Goal: Task Accomplishment & Management: Manage account settings

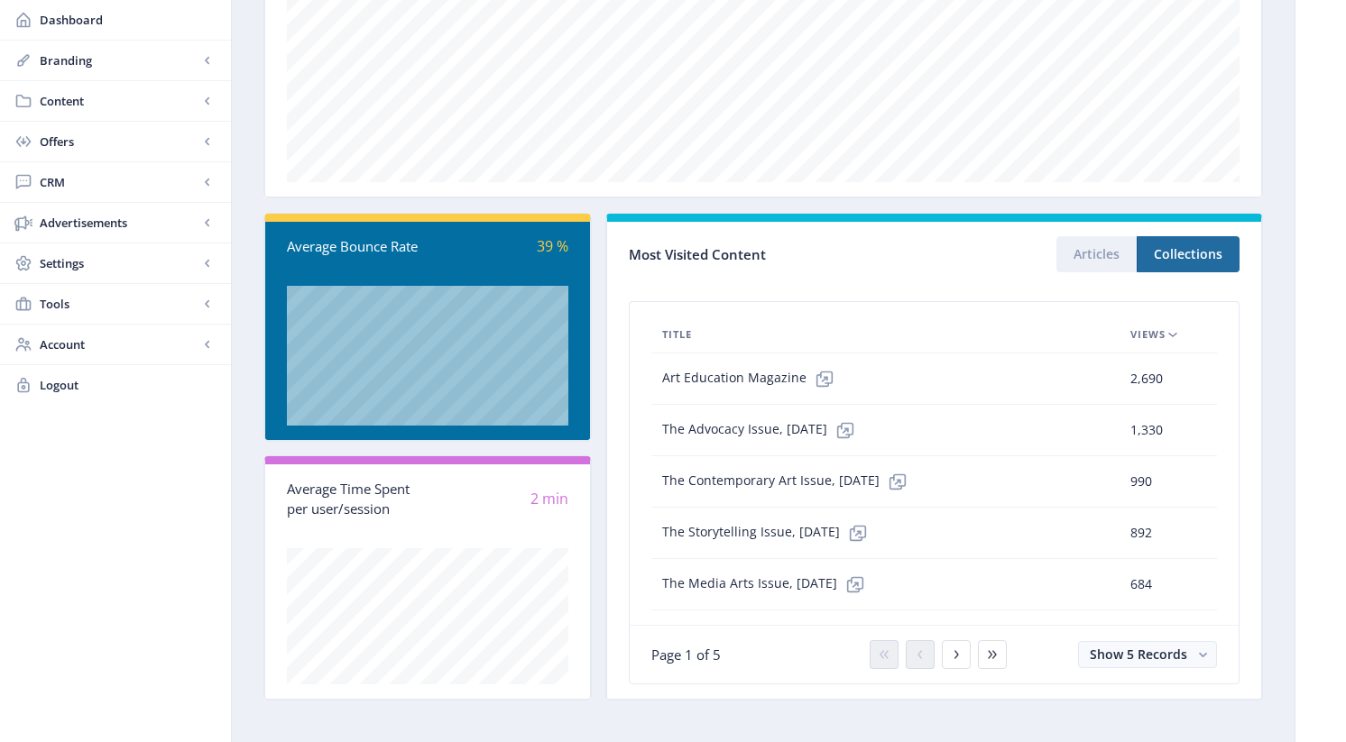
scroll to position [359, 0]
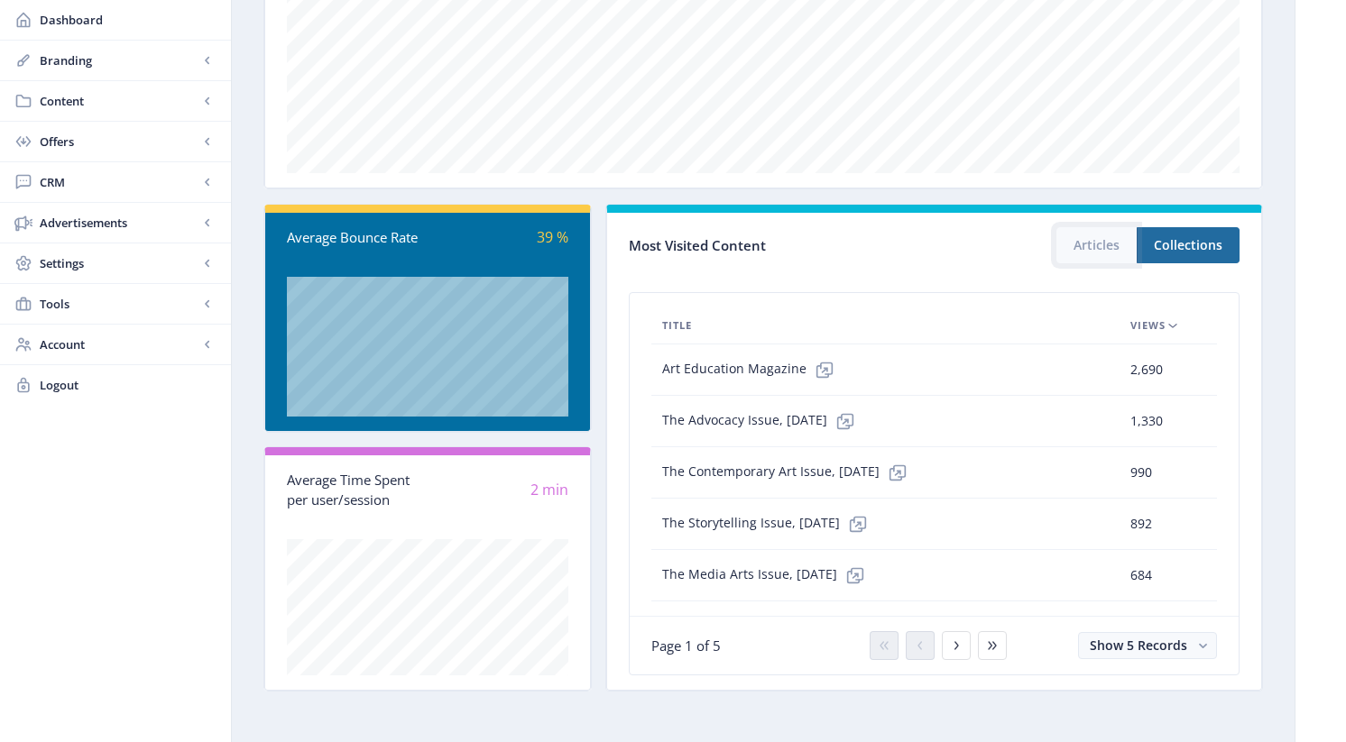
click at [1107, 255] on button "Articles" at bounding box center [1096, 245] width 80 height 36
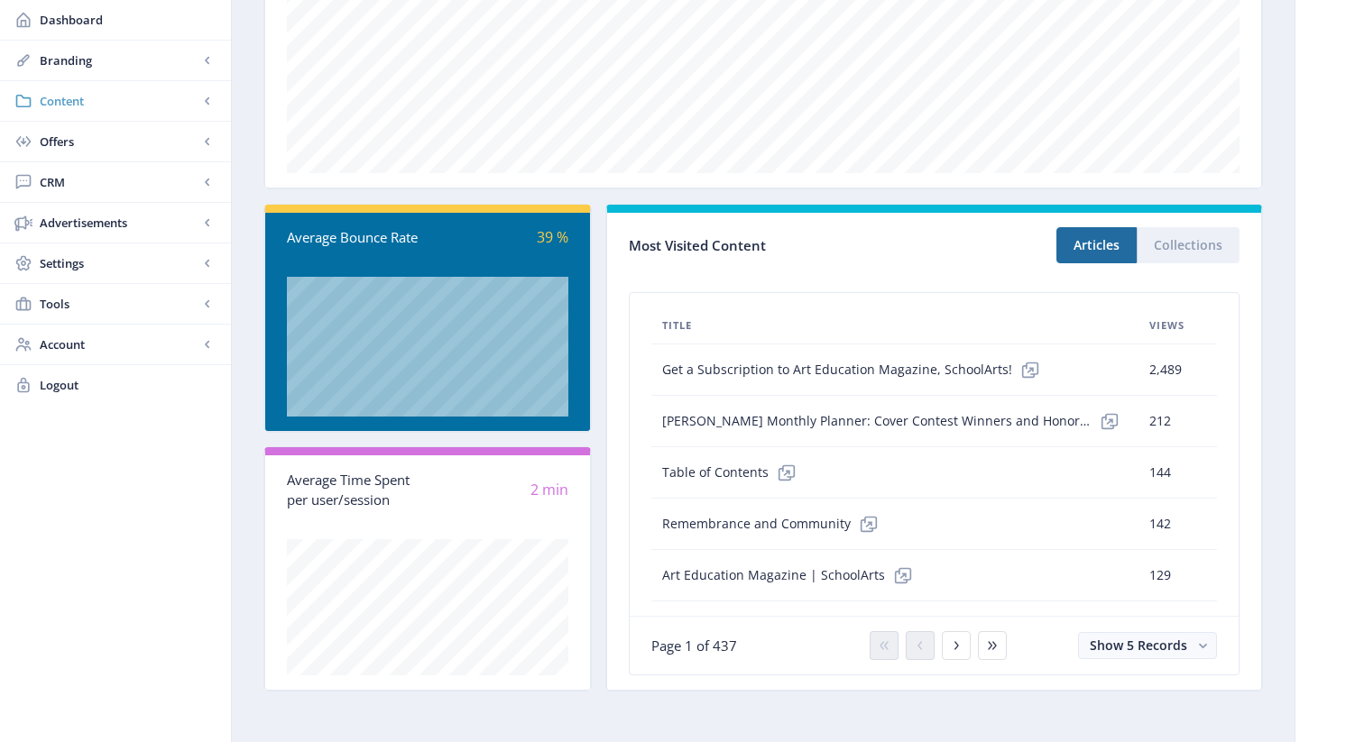
click at [71, 102] on span "Content" at bounding box center [119, 101] width 159 height 18
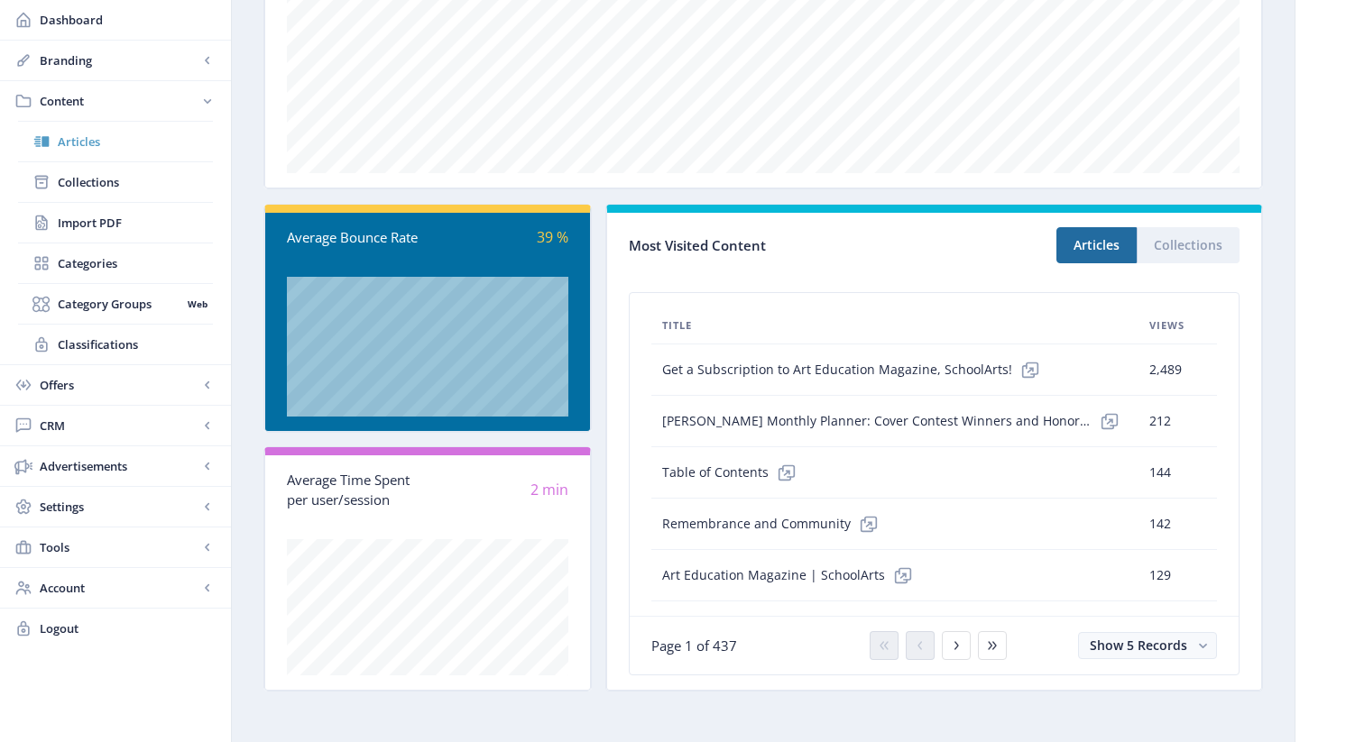
click at [81, 138] on span "Articles" at bounding box center [135, 142] width 155 height 18
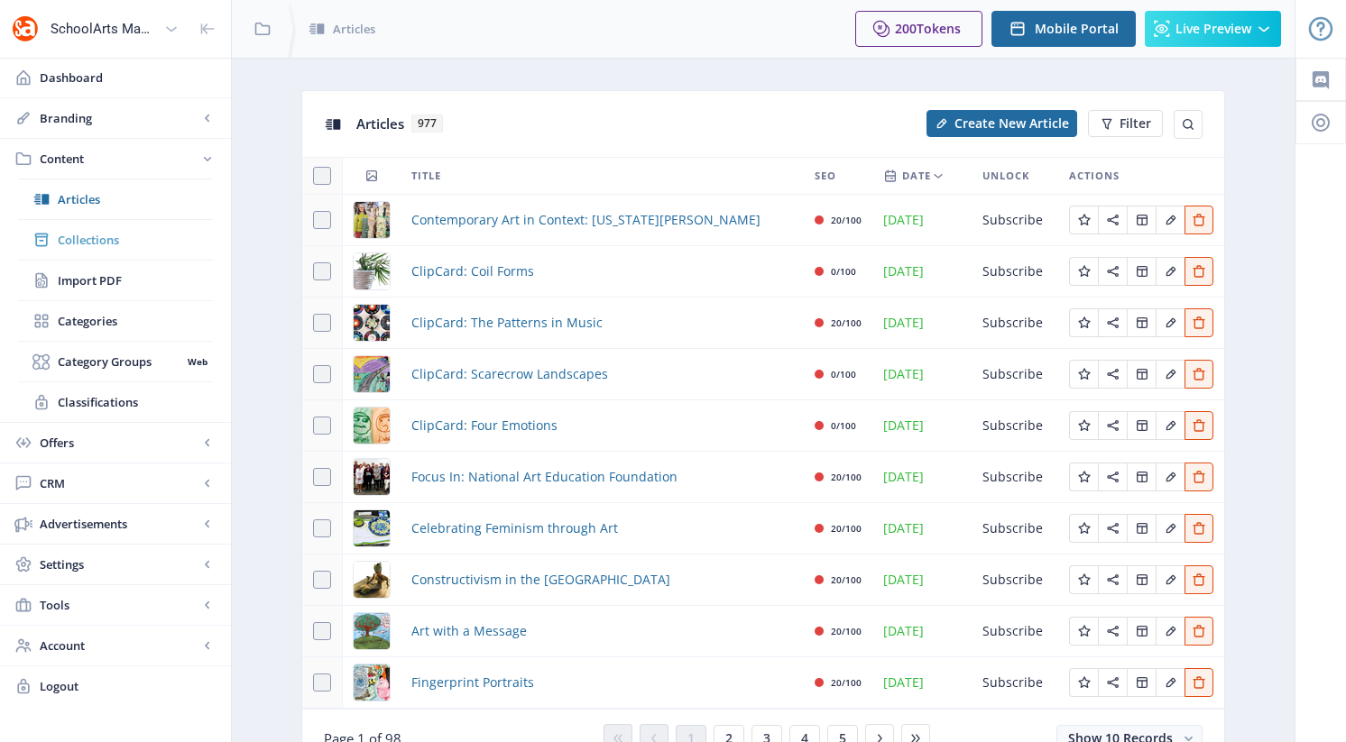
click at [101, 237] on span "Collections" at bounding box center [135, 240] width 155 height 18
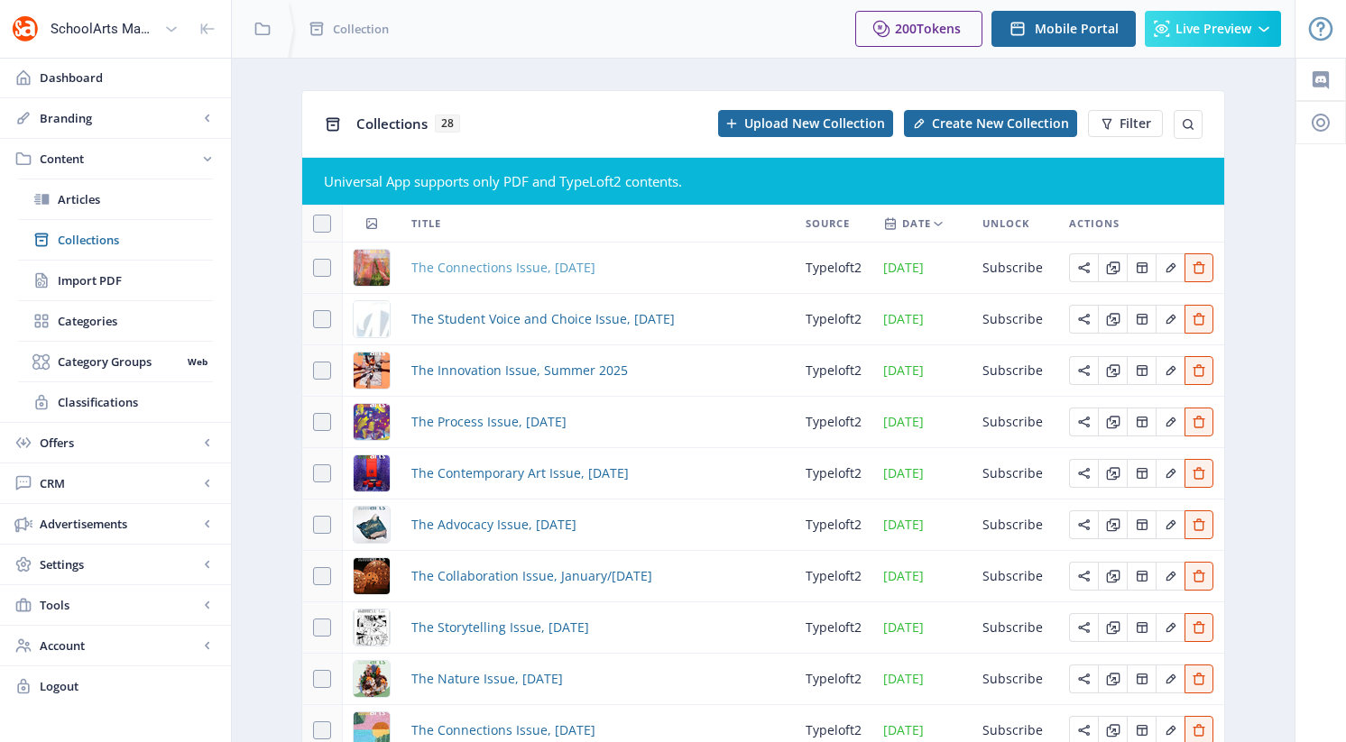
click at [521, 265] on span "The Connections Issue, [DATE]" at bounding box center [503, 268] width 184 height 22
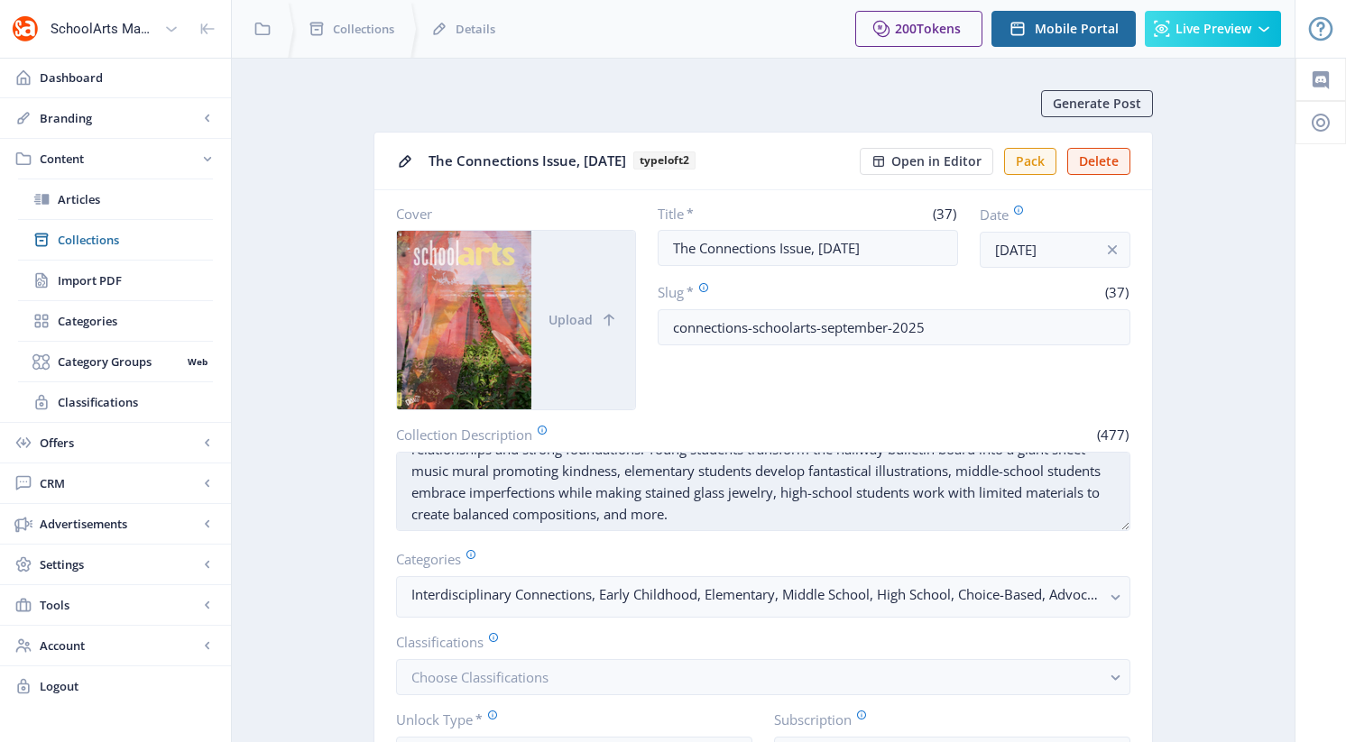
scroll to position [43, 0]
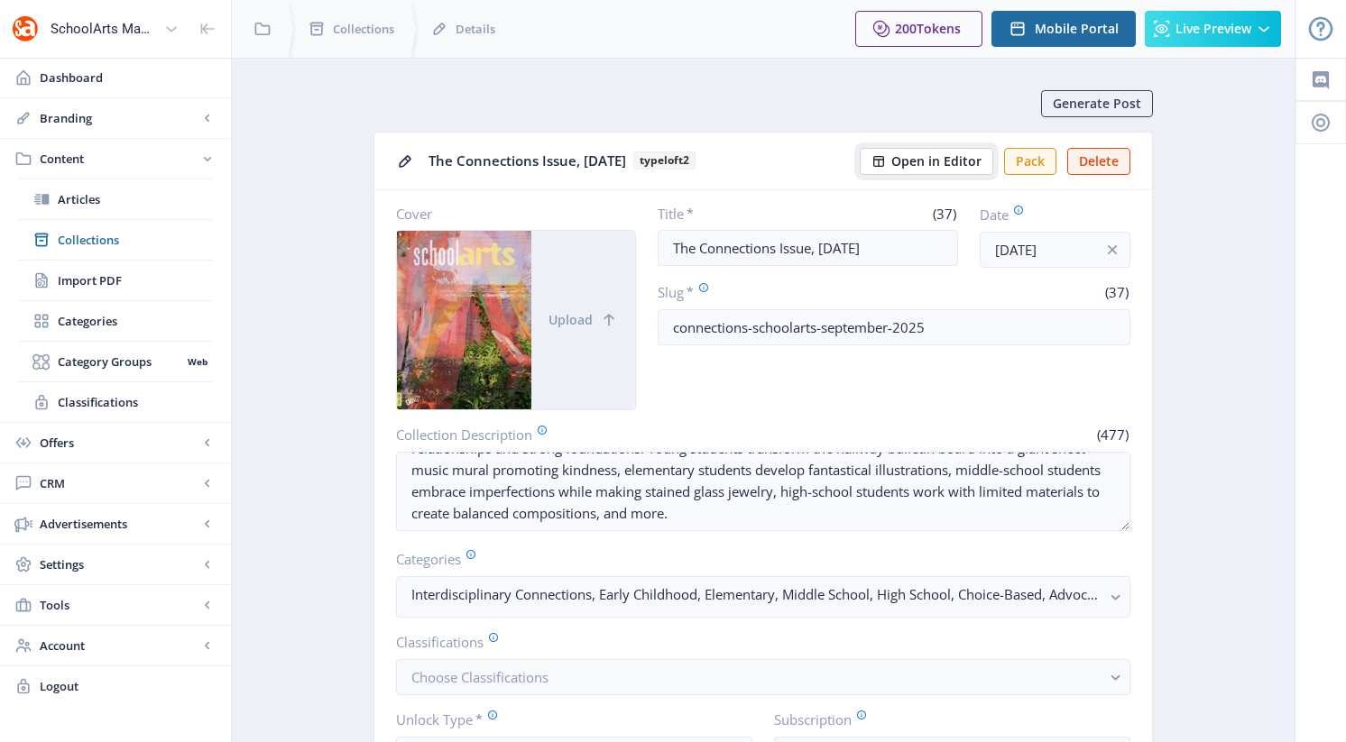
click at [944, 157] on span "Open in Editor" at bounding box center [936, 161] width 90 height 14
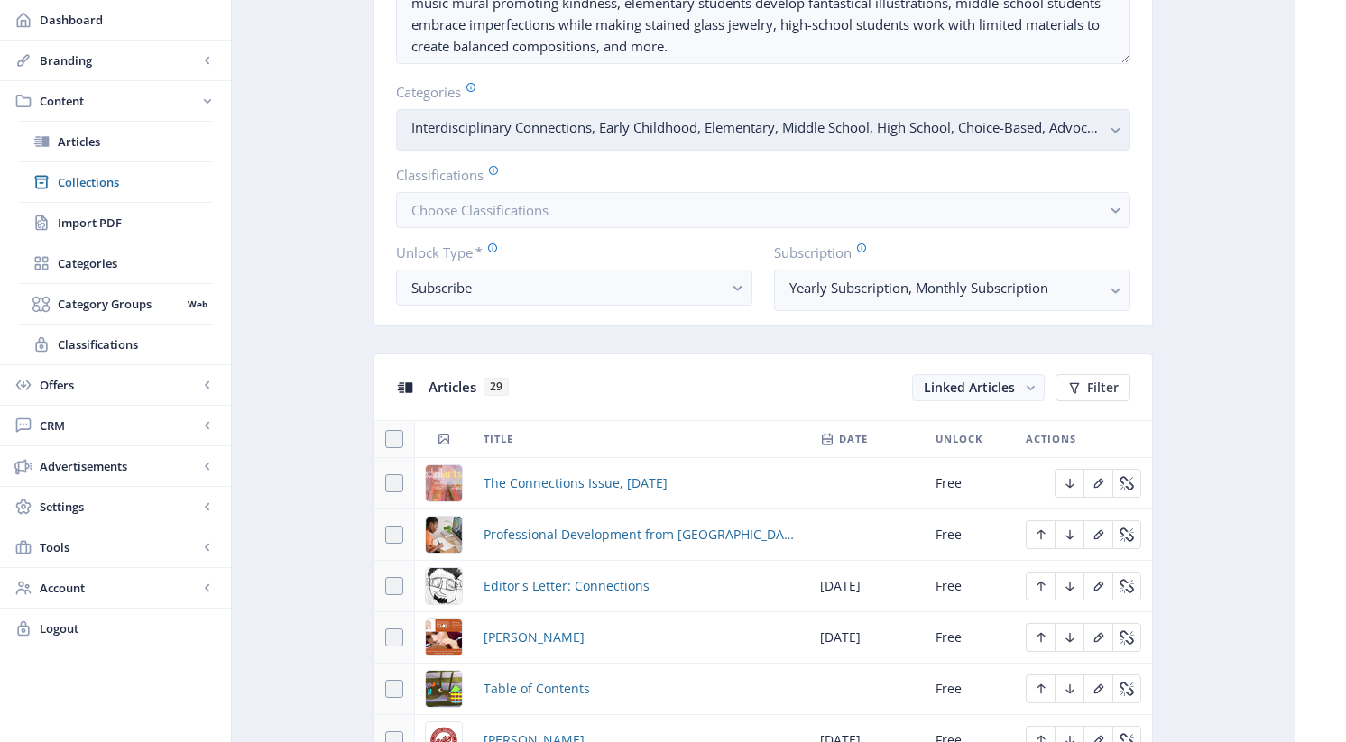
scroll to position [870, 0]
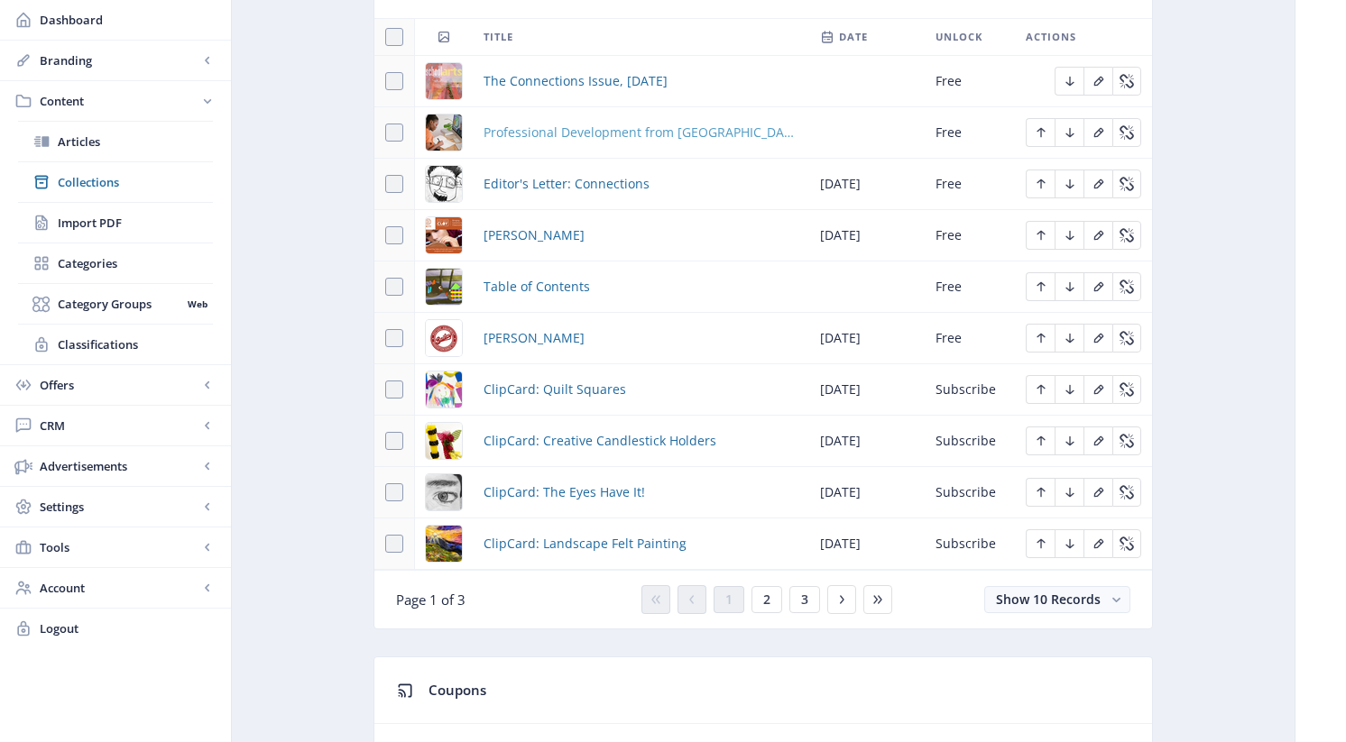
click at [552, 130] on span "Professional Development from [GEOGRAPHIC_DATA]" at bounding box center [641, 133] width 315 height 22
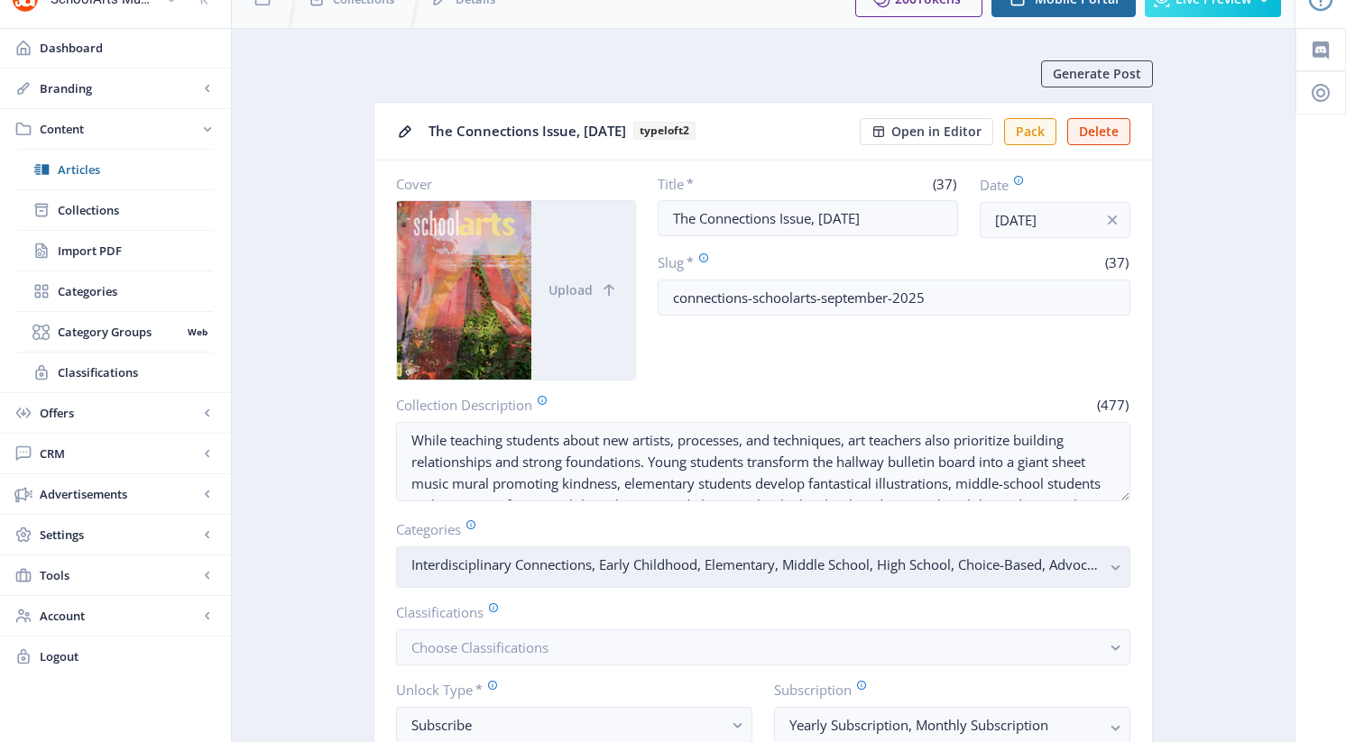
scroll to position [507, 0]
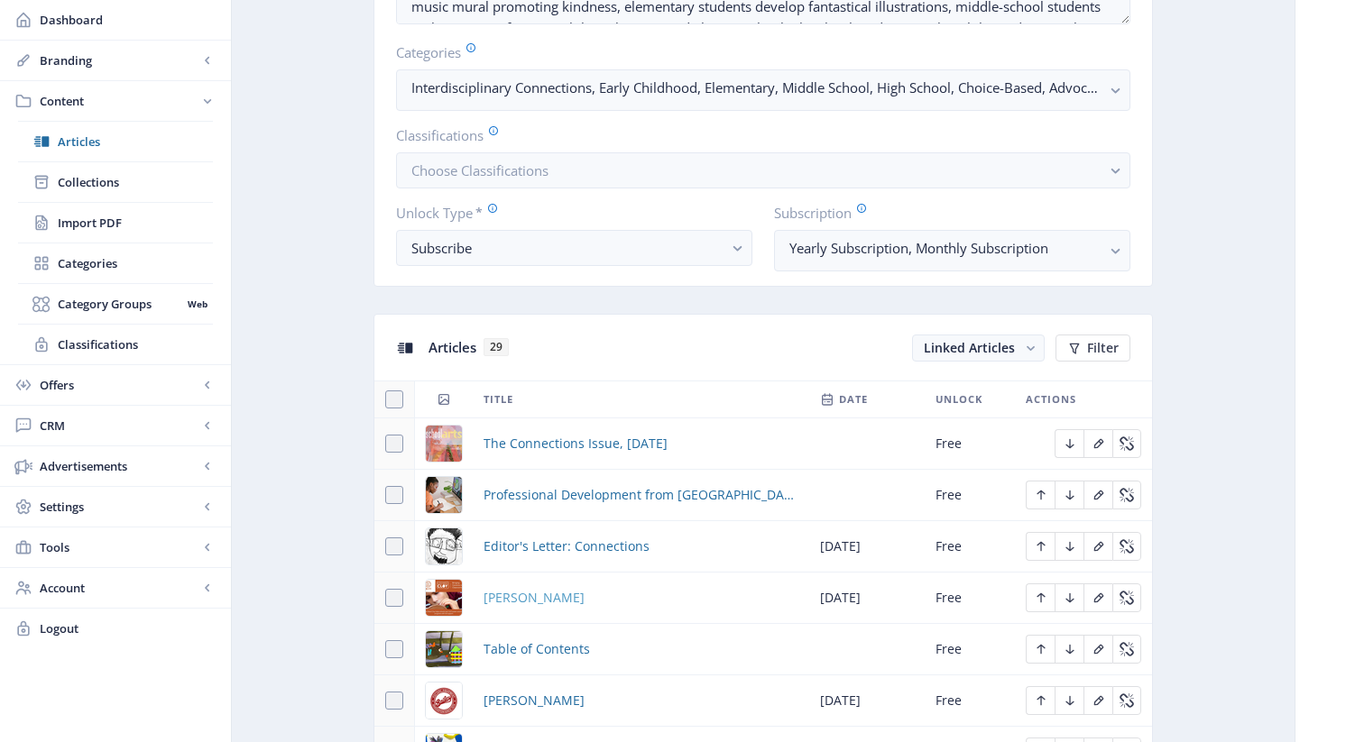
click at [495, 592] on span "[PERSON_NAME]" at bounding box center [534, 598] width 101 height 22
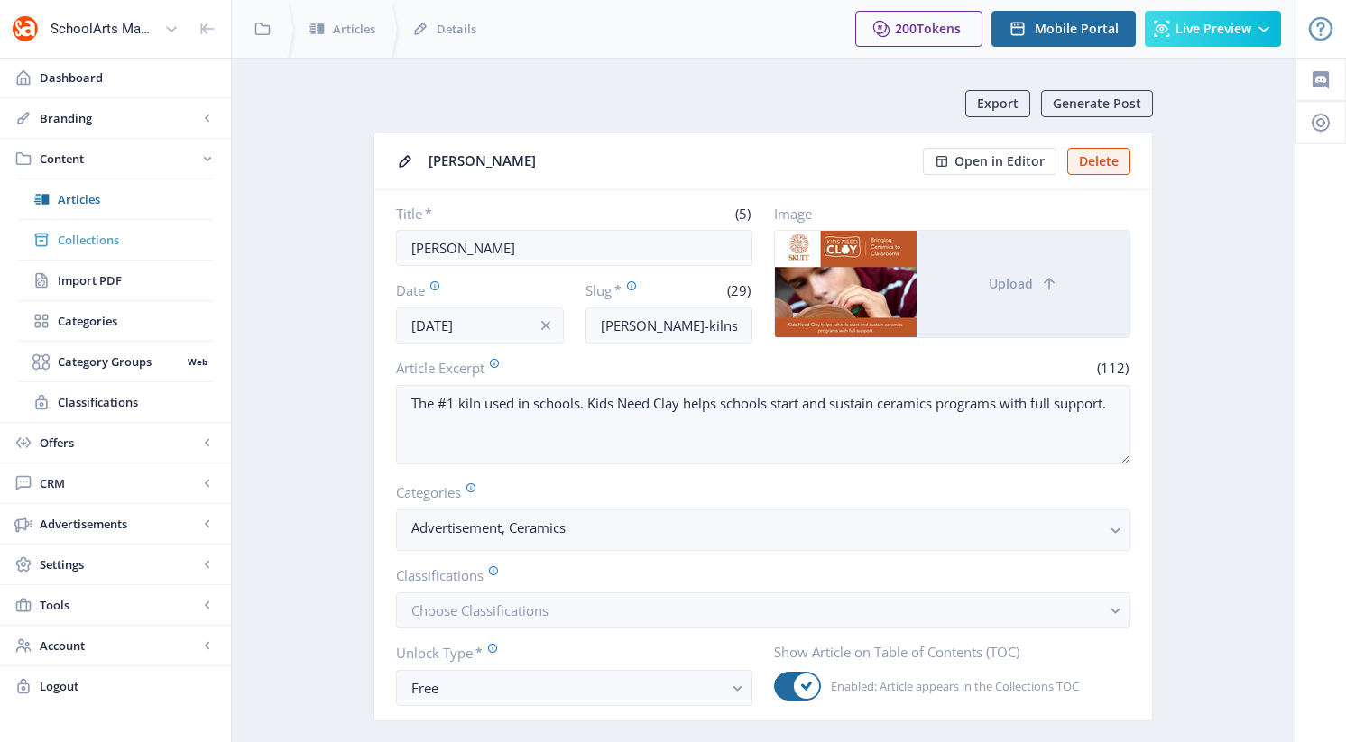
click at [86, 240] on span "Collections" at bounding box center [135, 240] width 155 height 18
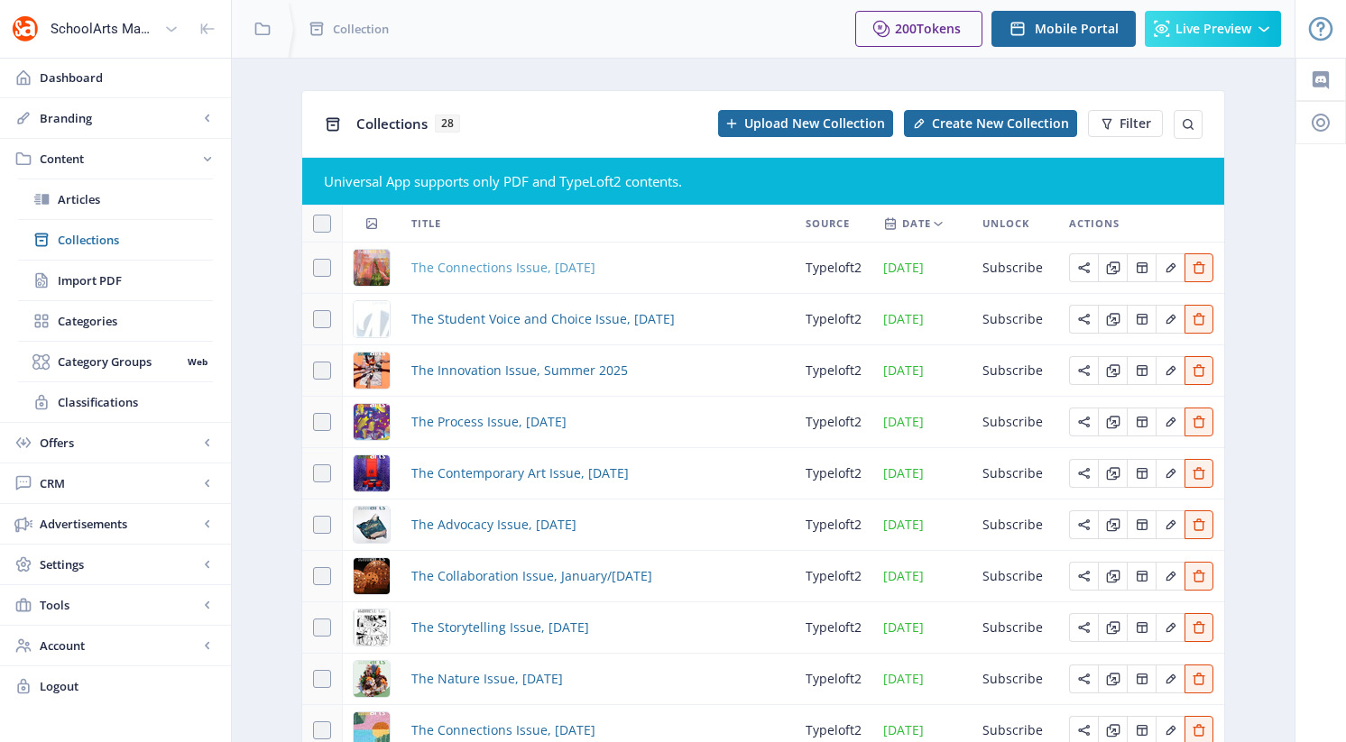
click at [510, 265] on span "The Connections Issue, [DATE]" at bounding box center [503, 268] width 184 height 22
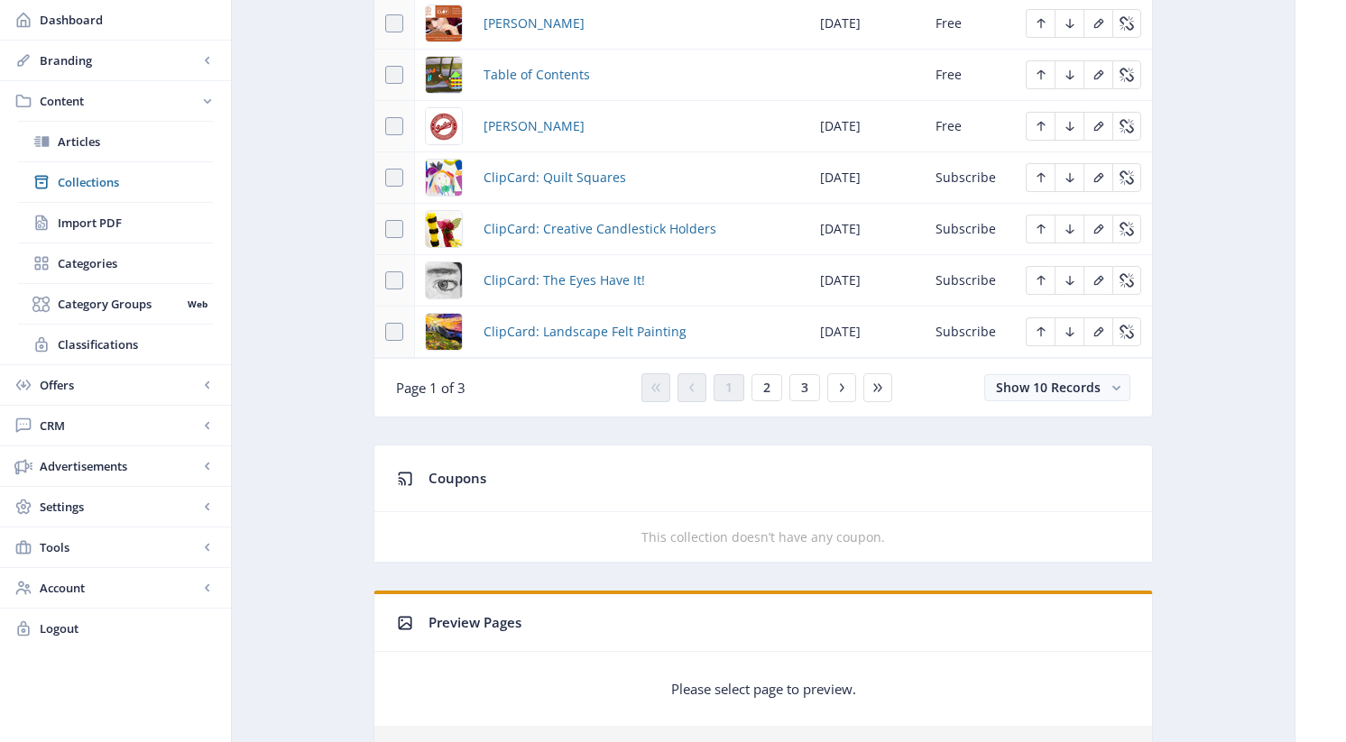
scroll to position [1063, 0]
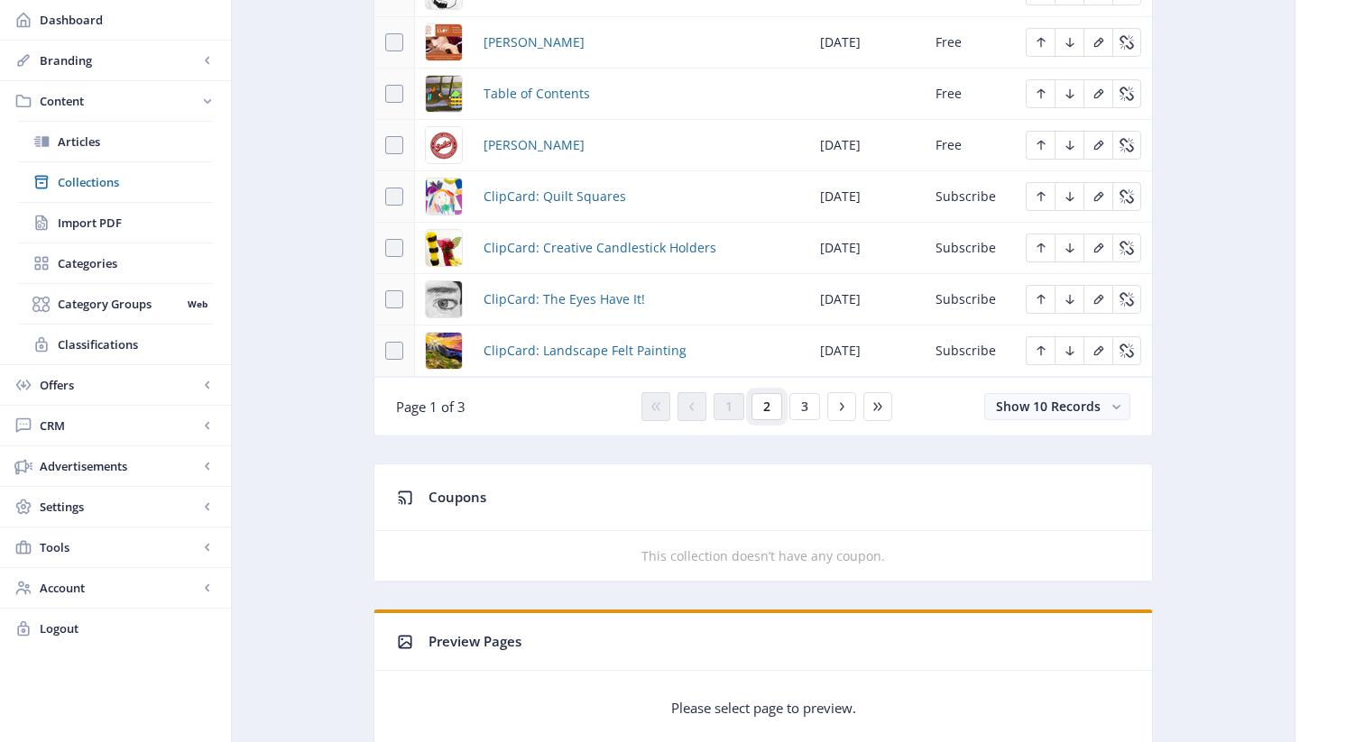
click at [767, 410] on span "2" at bounding box center [766, 407] width 7 height 14
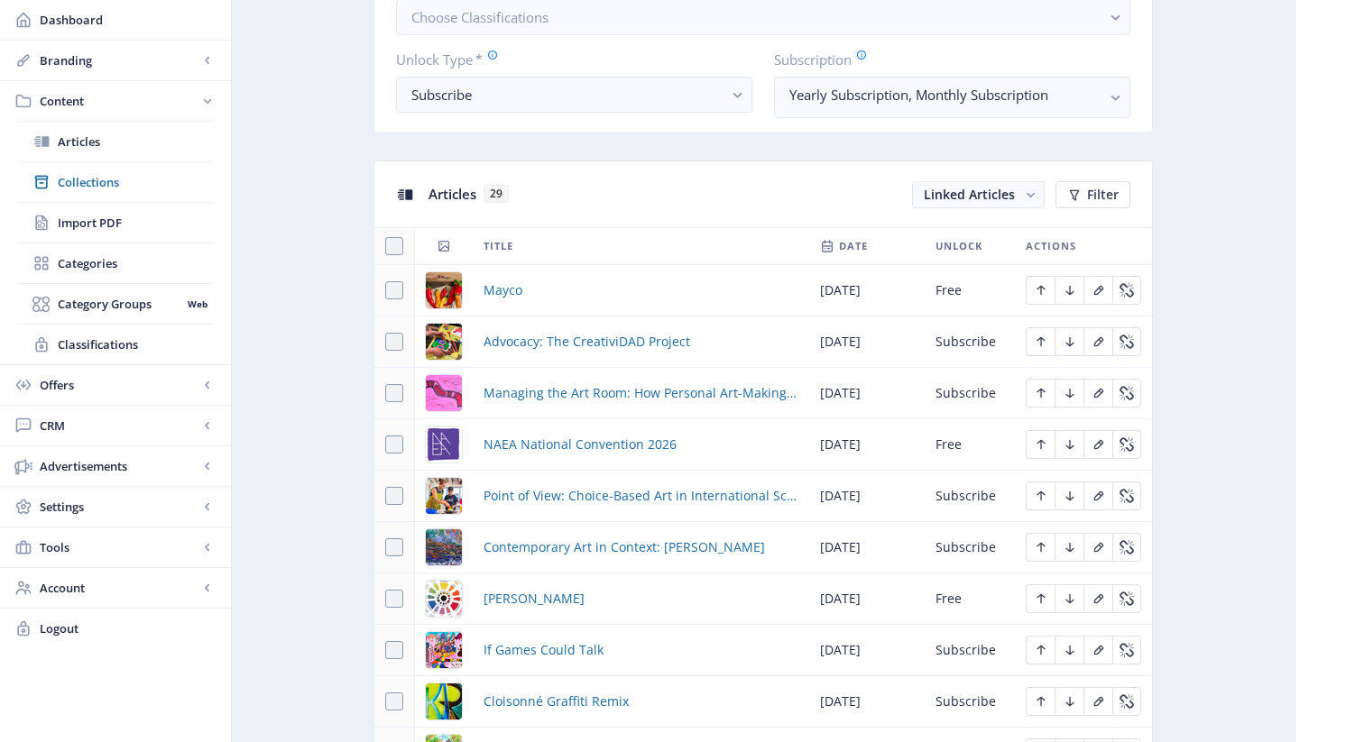
scroll to position [661, 0]
click at [633, 392] on span "Managing the Art Room: How Personal Art-Making Transforms Teaching" at bounding box center [641, 393] width 315 height 22
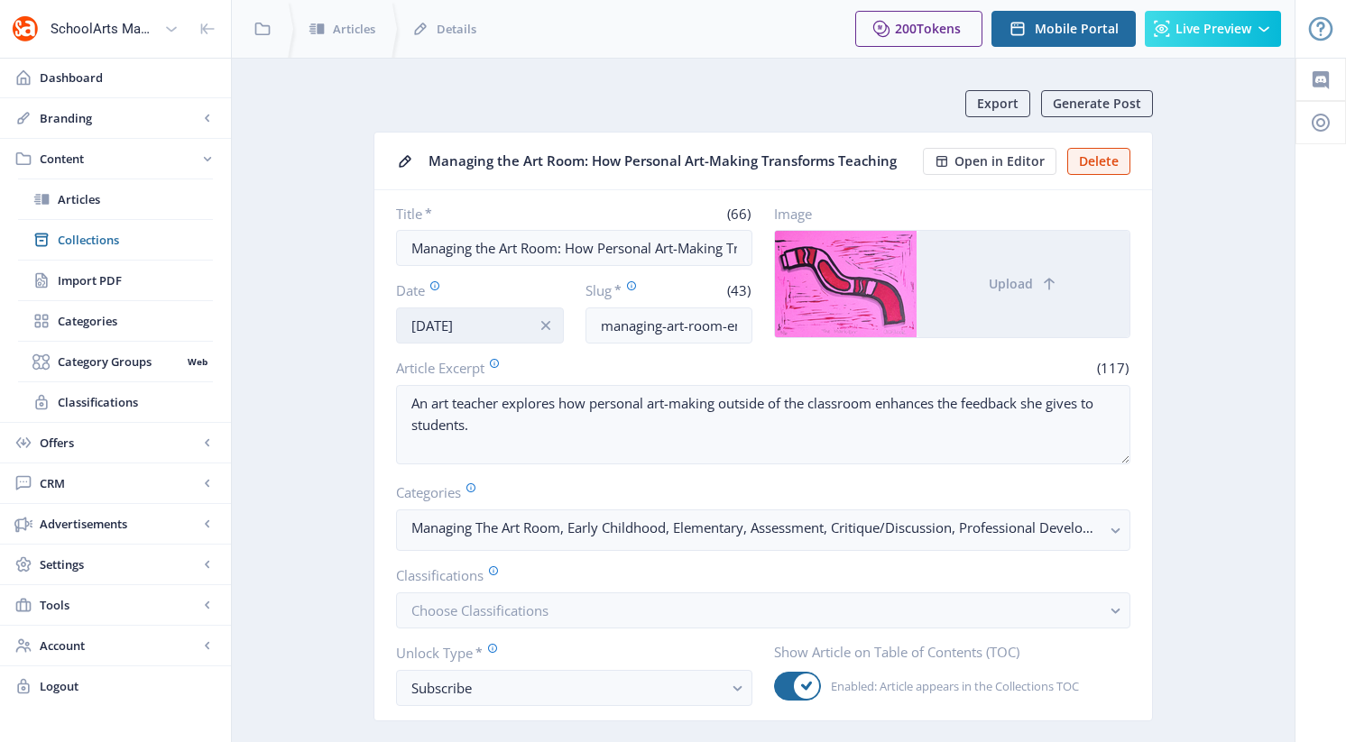
click at [470, 326] on input "[DATE]" at bounding box center [480, 326] width 168 height 36
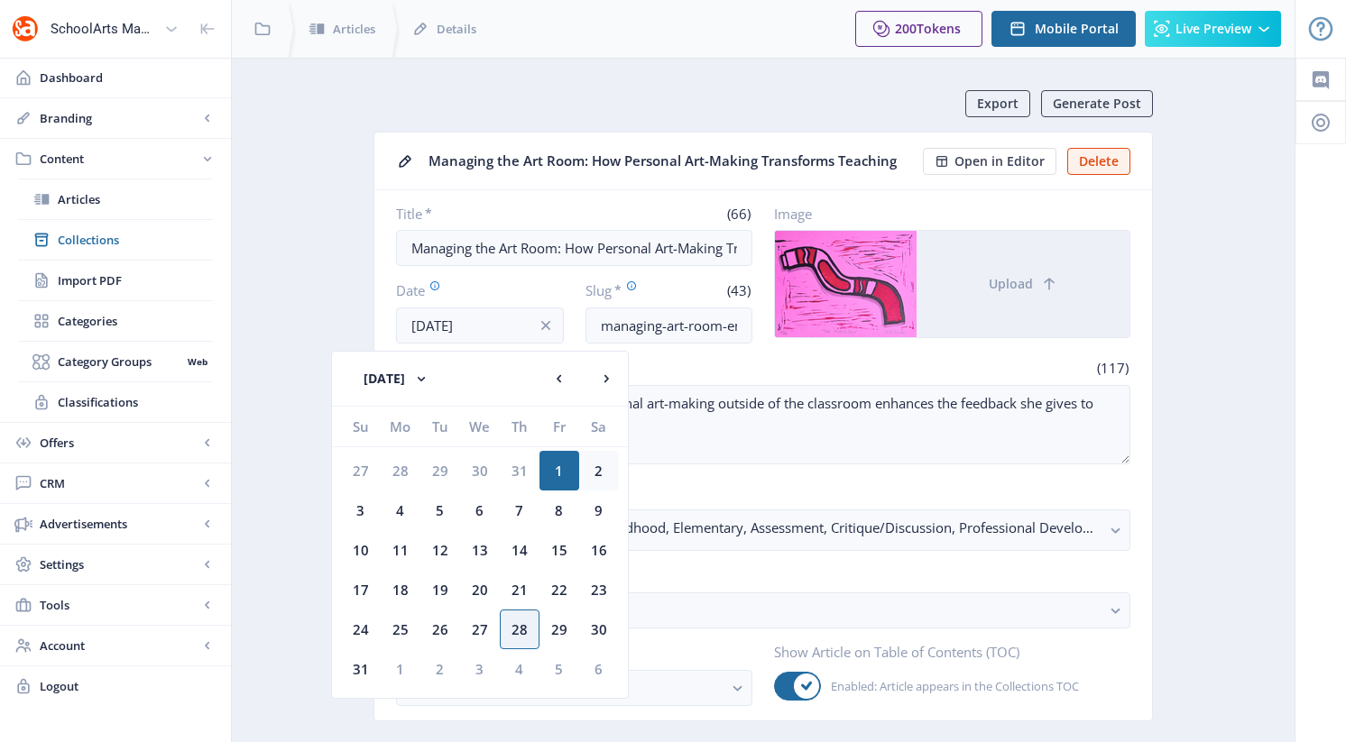
click at [594, 469] on div "2" at bounding box center [599, 471] width 40 height 40
type input "[DATE]"
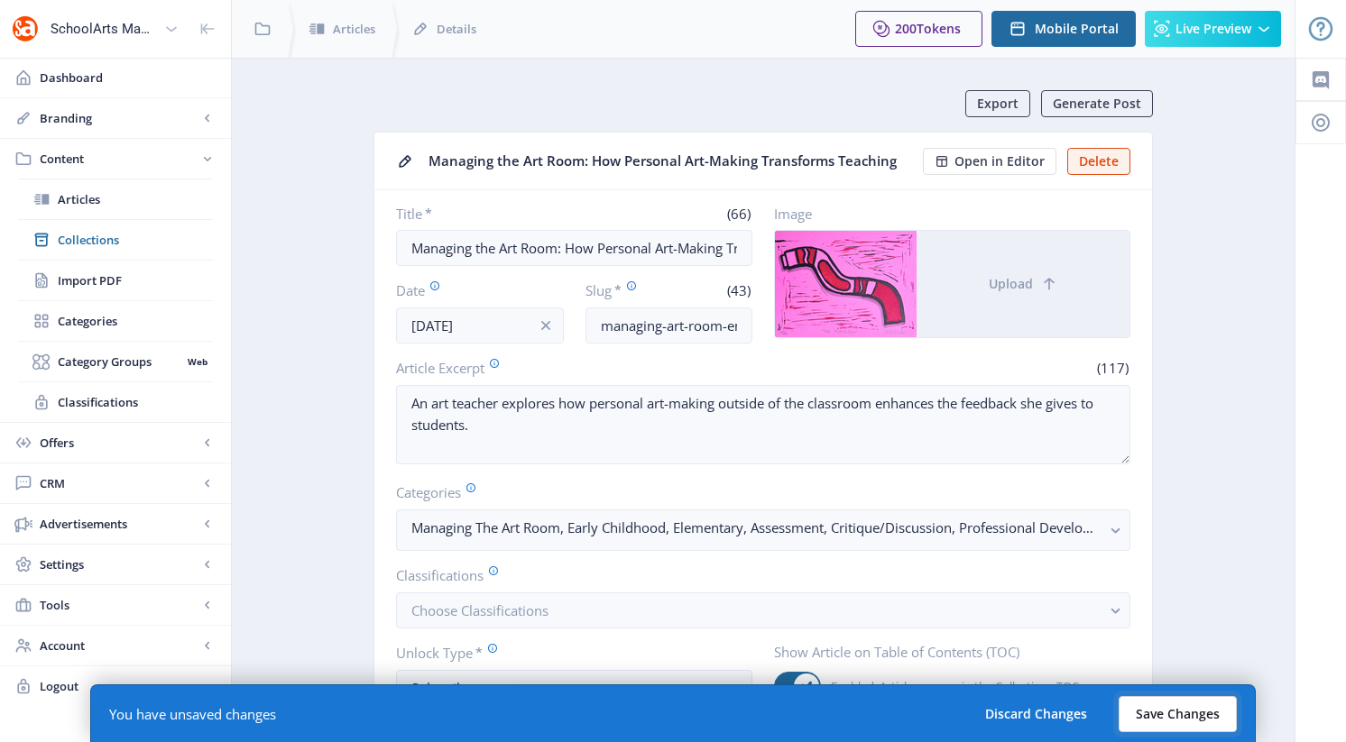
click at [1156, 714] on button "Save Changes" at bounding box center [1178, 714] width 118 height 36
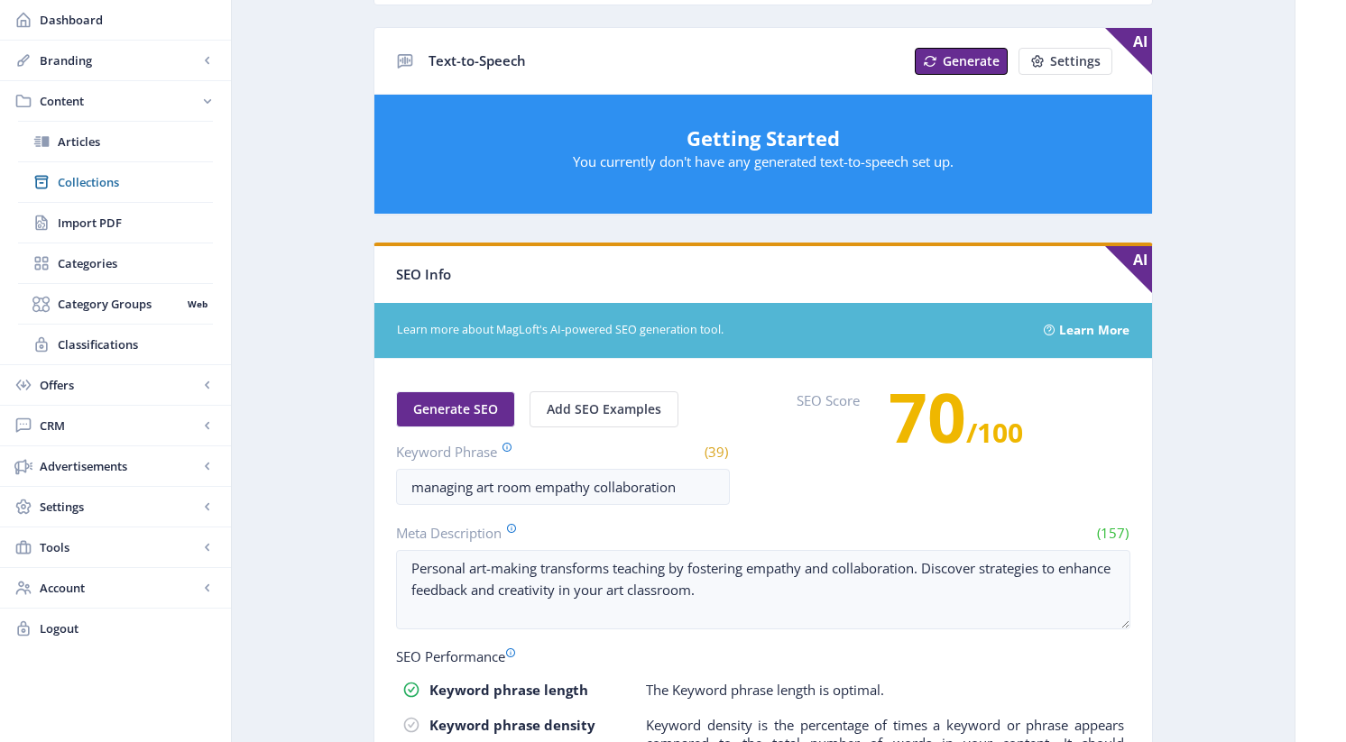
scroll to position [514, 0]
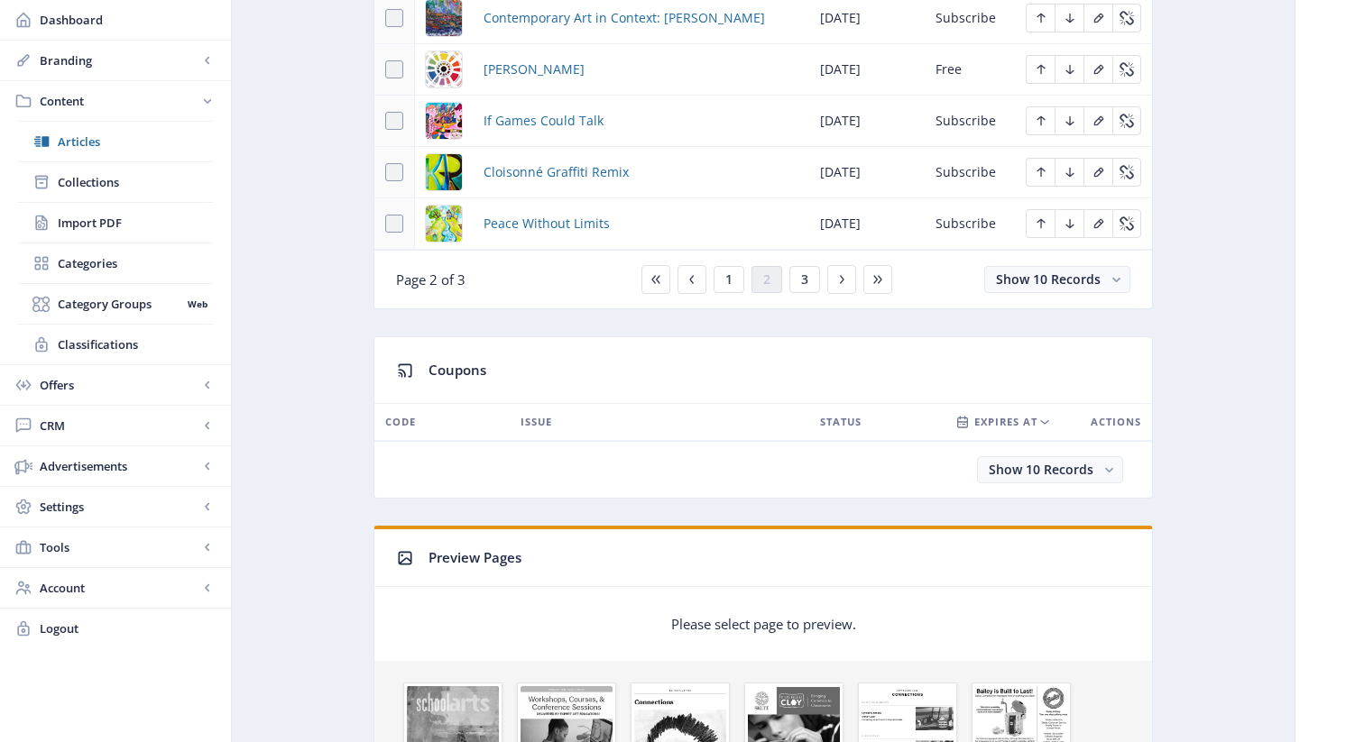
scroll to position [871, 0]
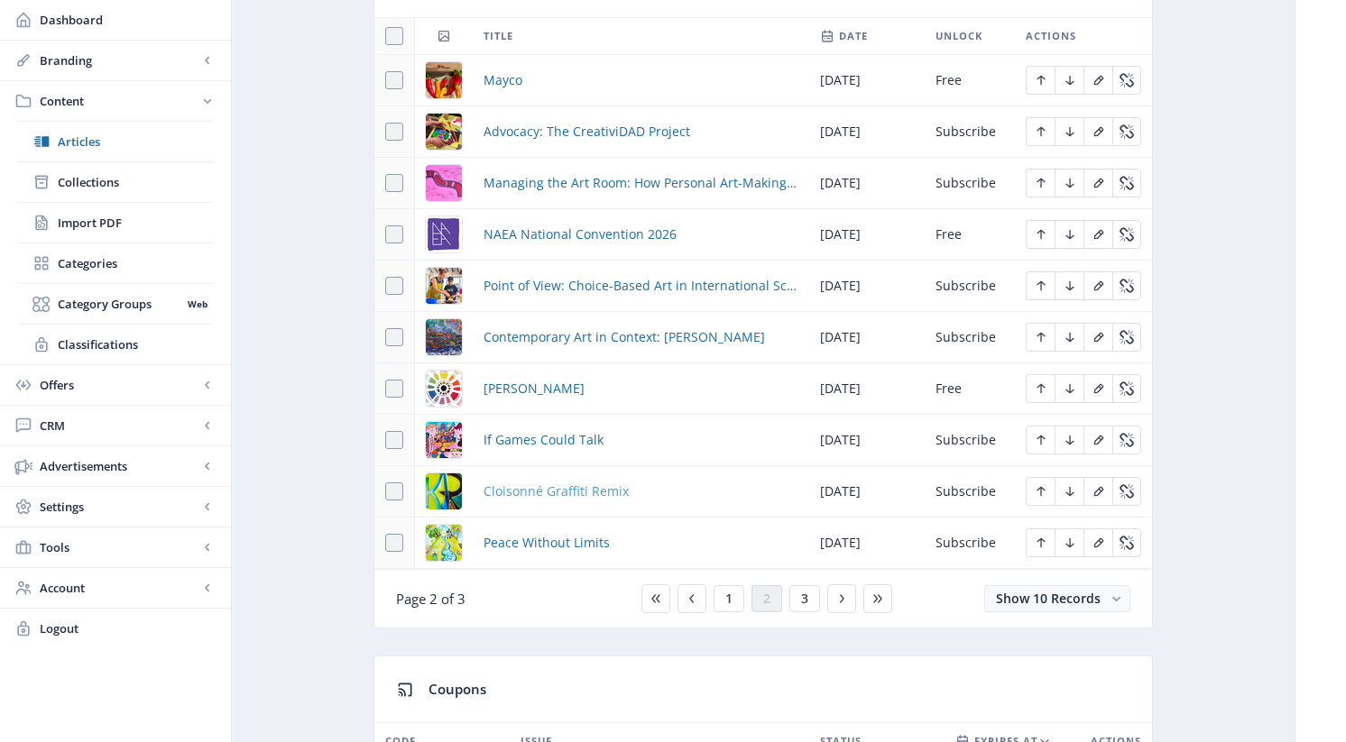
click at [558, 488] on span "Cloisonné Graffiti Remix" at bounding box center [556, 492] width 145 height 22
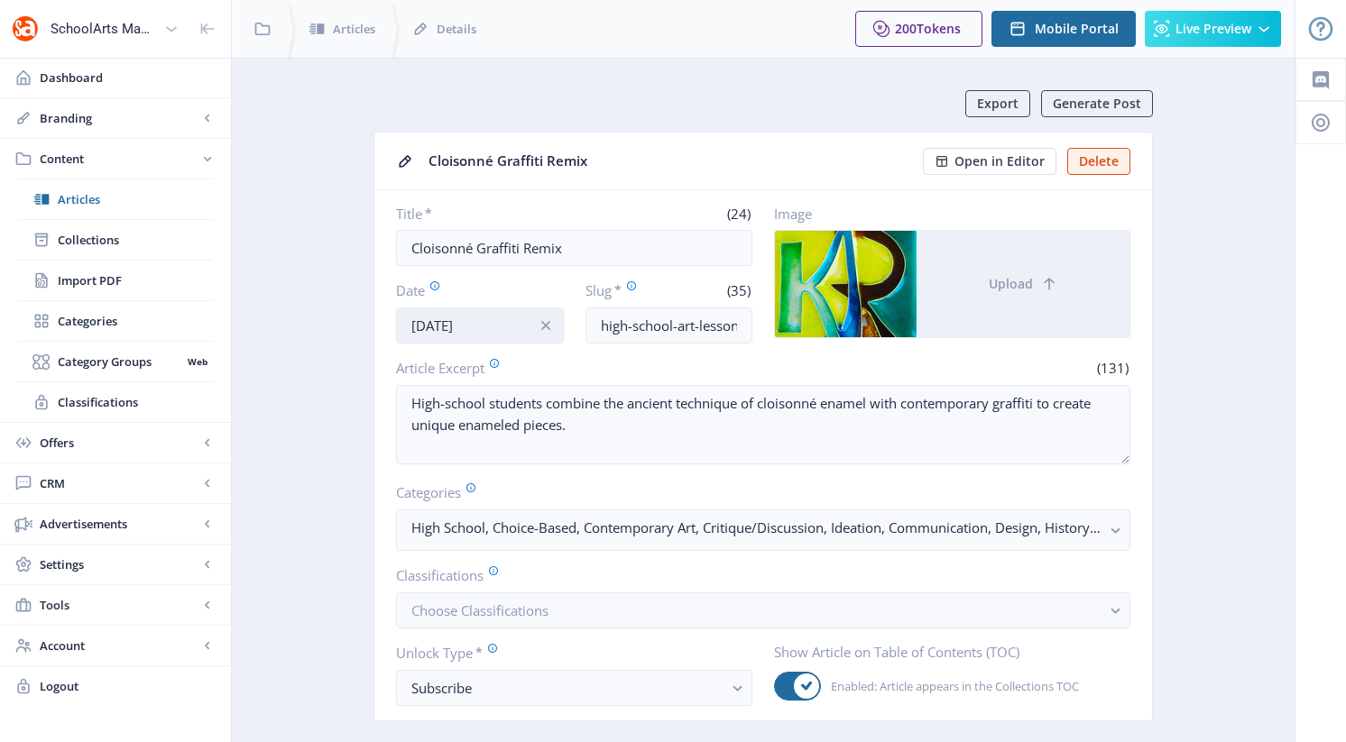
click at [512, 326] on input "[DATE]" at bounding box center [480, 326] width 168 height 36
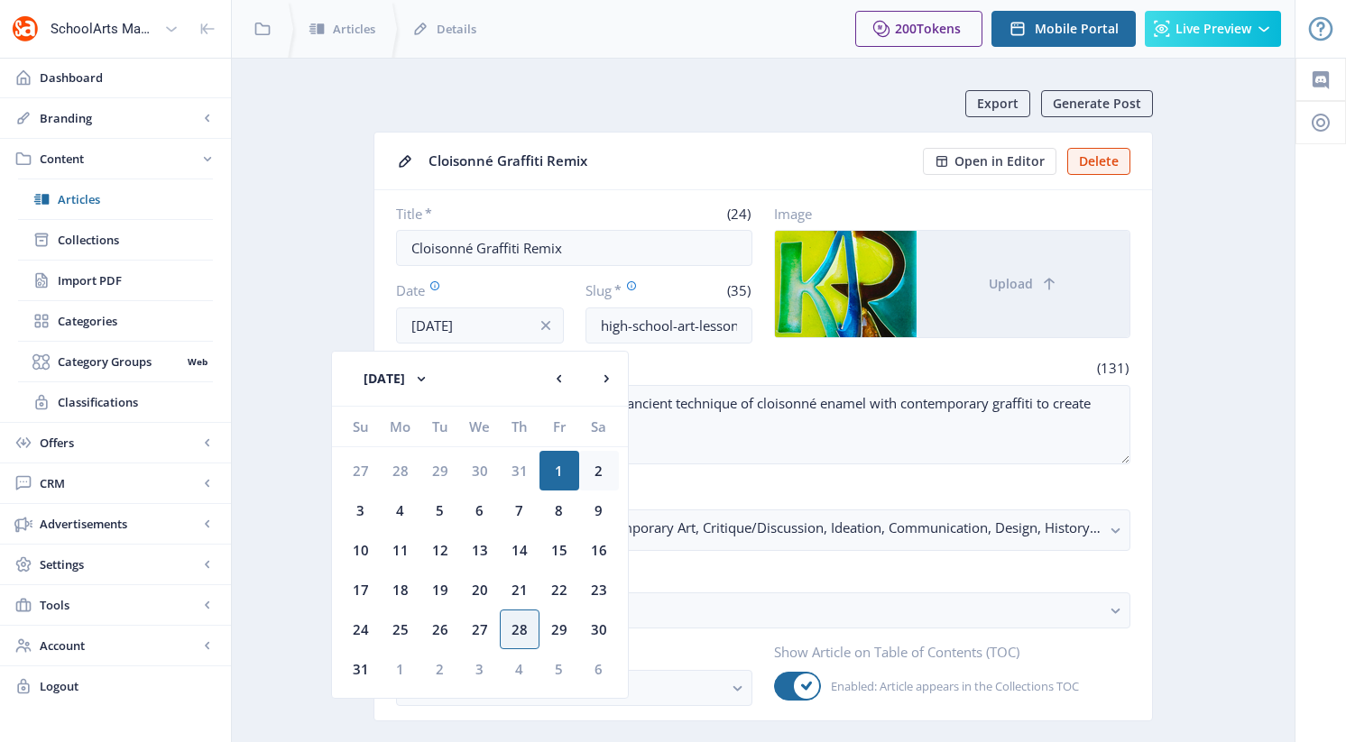
click at [594, 471] on div "2" at bounding box center [599, 471] width 40 height 40
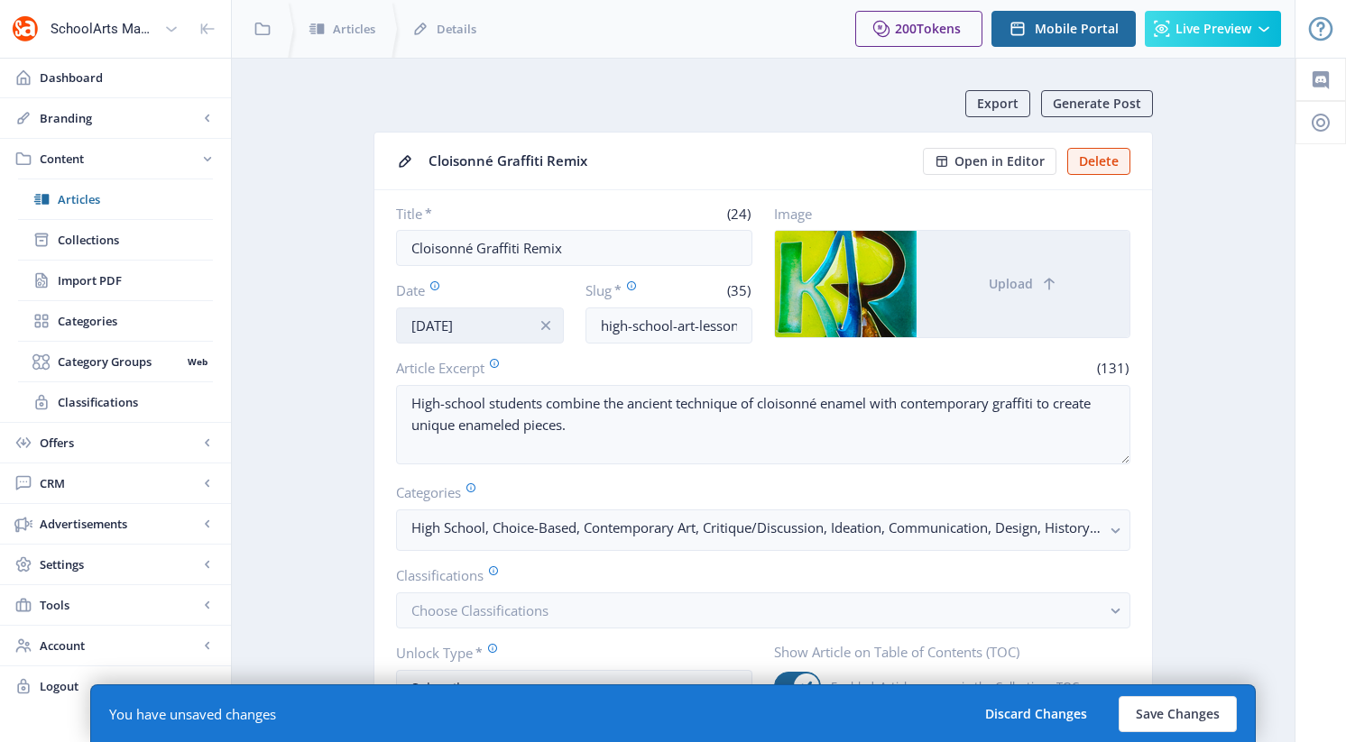
click at [456, 326] on input "[DATE]" at bounding box center [480, 326] width 168 height 36
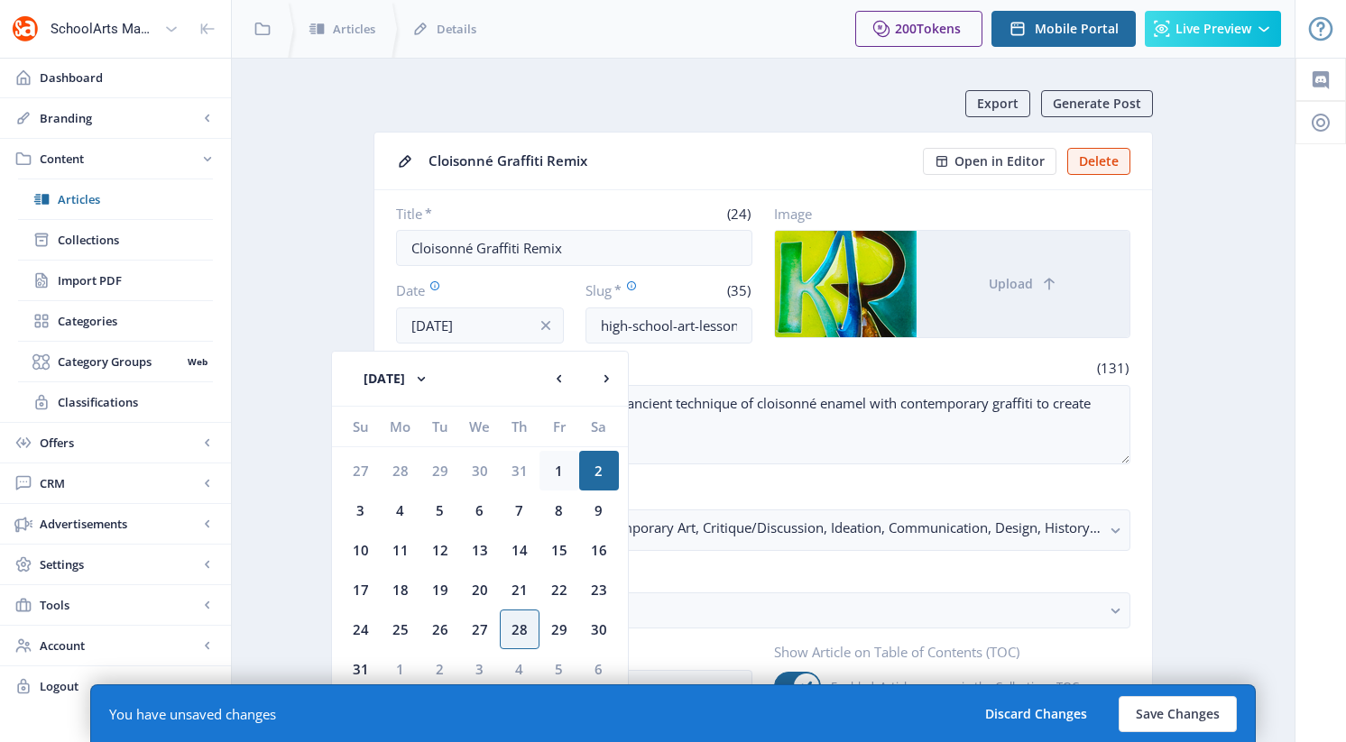
click at [561, 470] on div "1" at bounding box center [559, 471] width 40 height 40
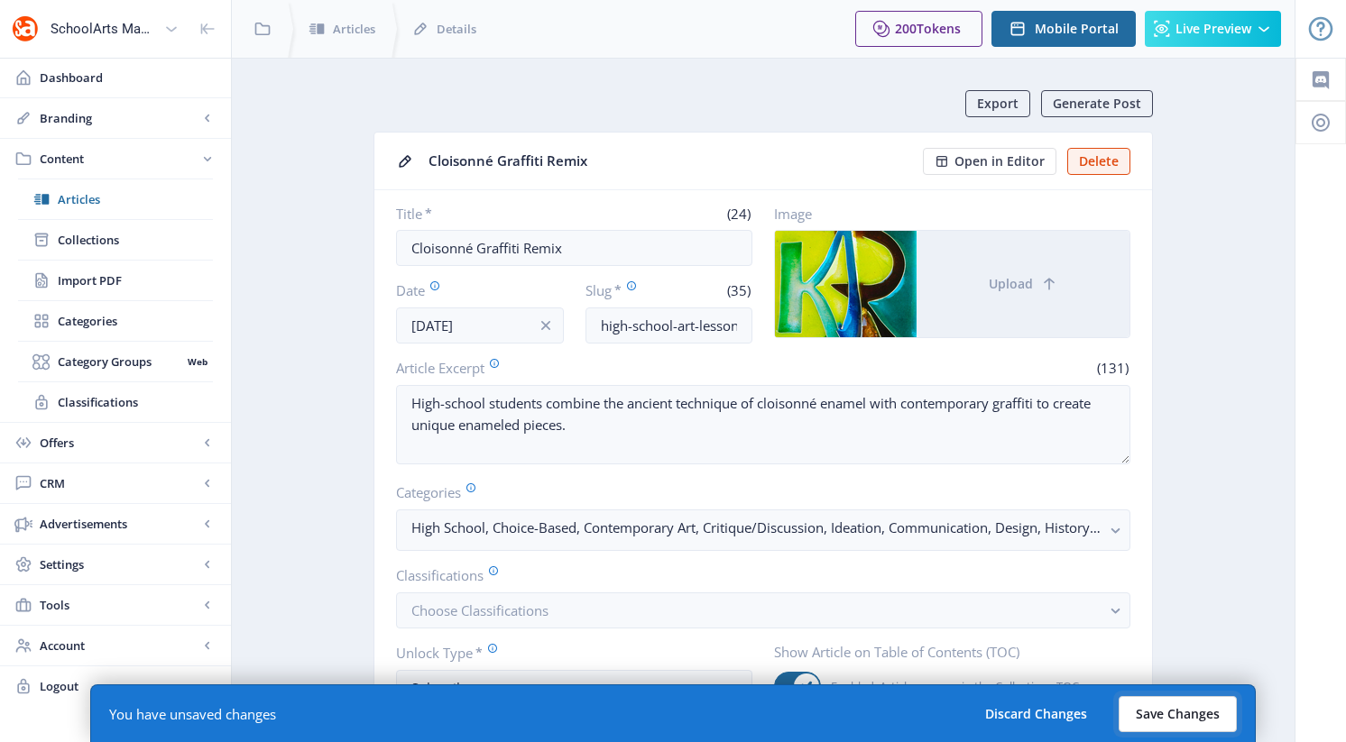
click at [1186, 713] on button "Save Changes" at bounding box center [1178, 714] width 118 height 36
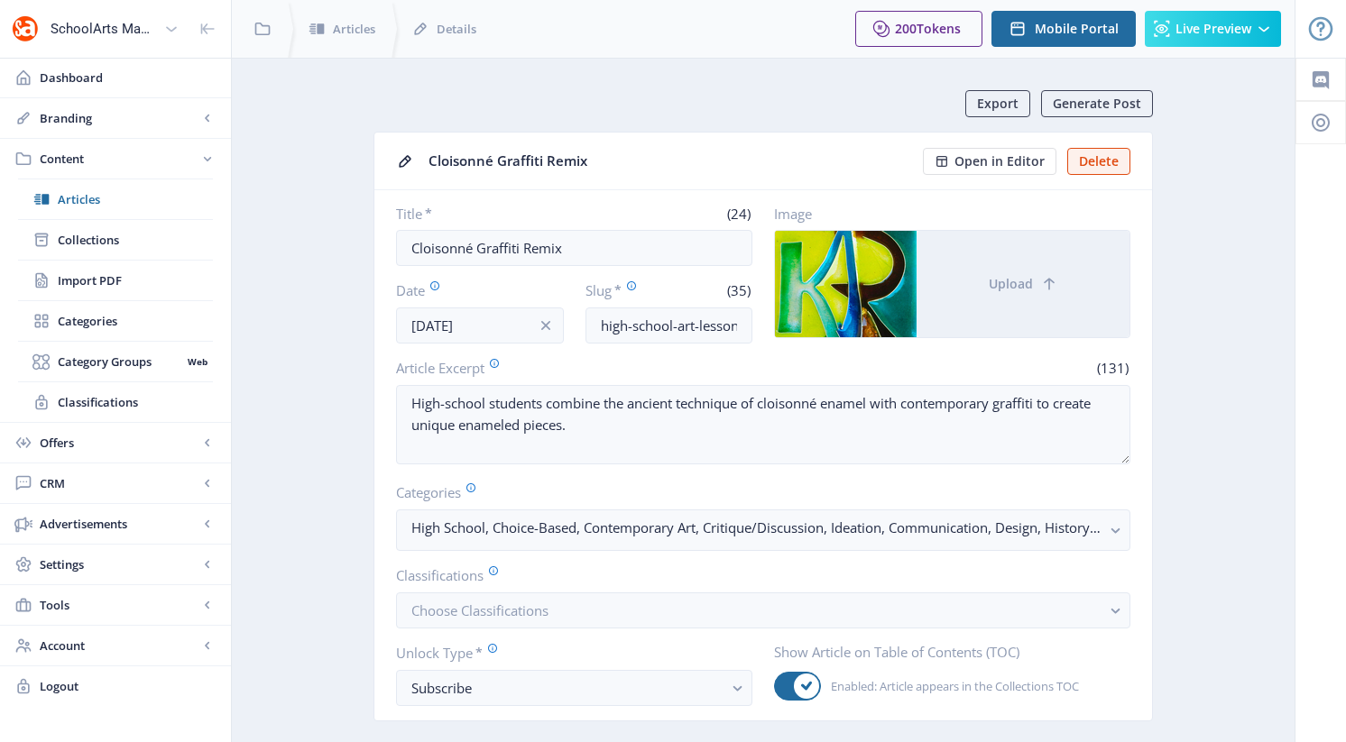
drag, startPoint x: 338, startPoint y: 217, endPoint x: 351, endPoint y: 110, distance: 107.2
click at [489, 308] on input "[DATE]" at bounding box center [480, 326] width 168 height 36
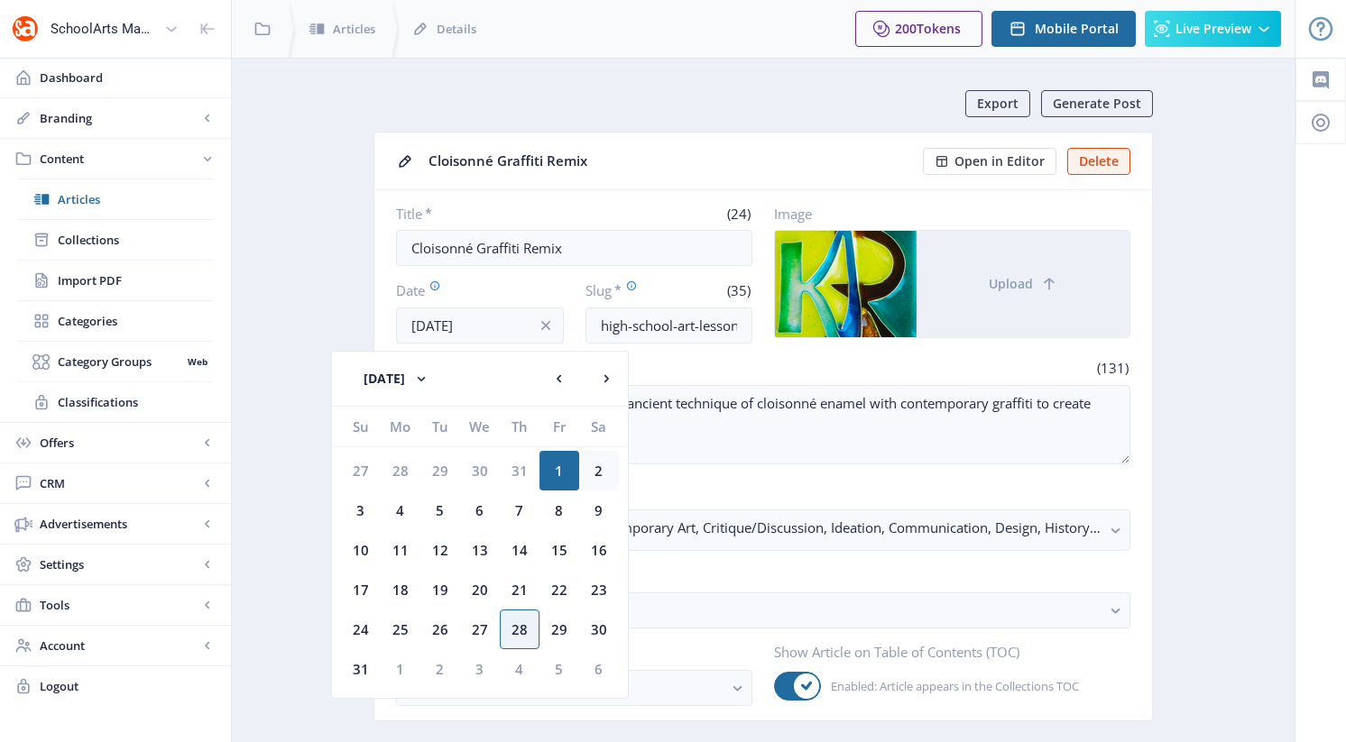
click at [603, 474] on div "2" at bounding box center [599, 471] width 40 height 40
type input "[DATE]"
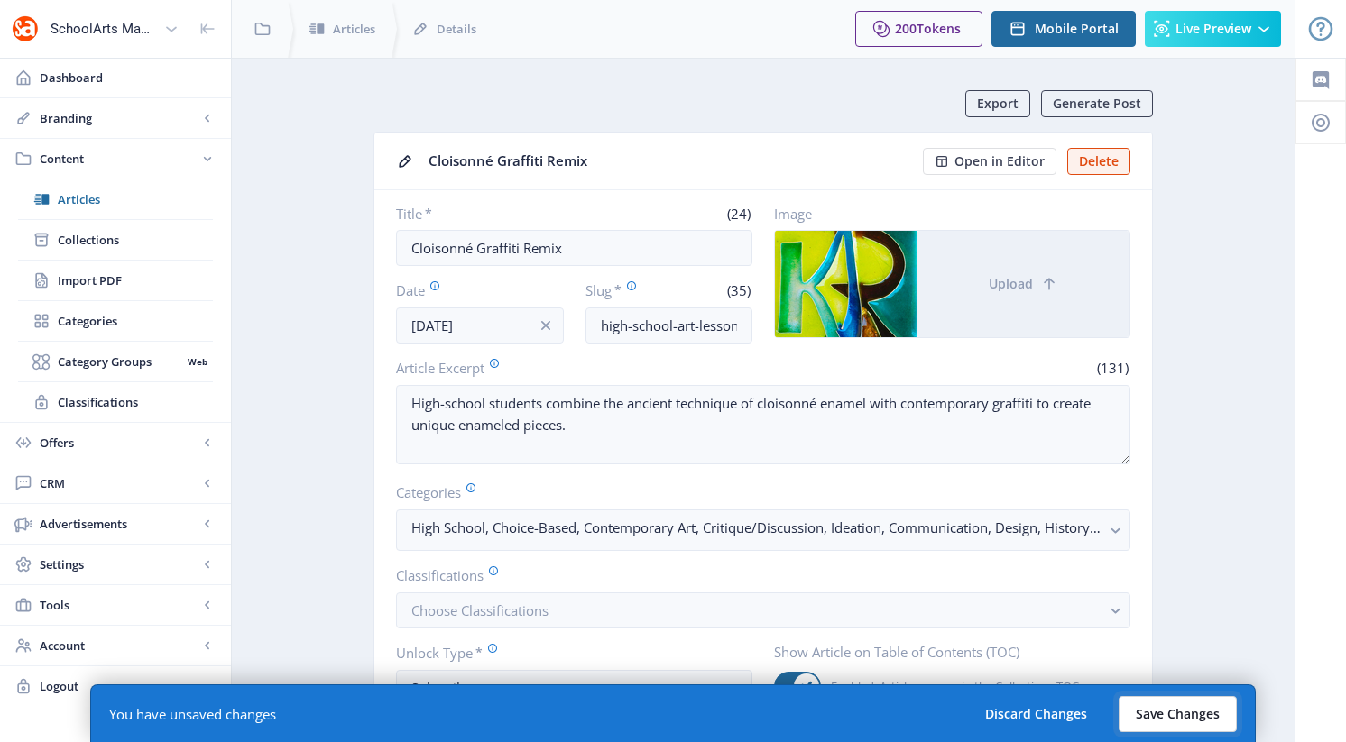
click at [1152, 716] on button "Save Changes" at bounding box center [1178, 714] width 118 height 36
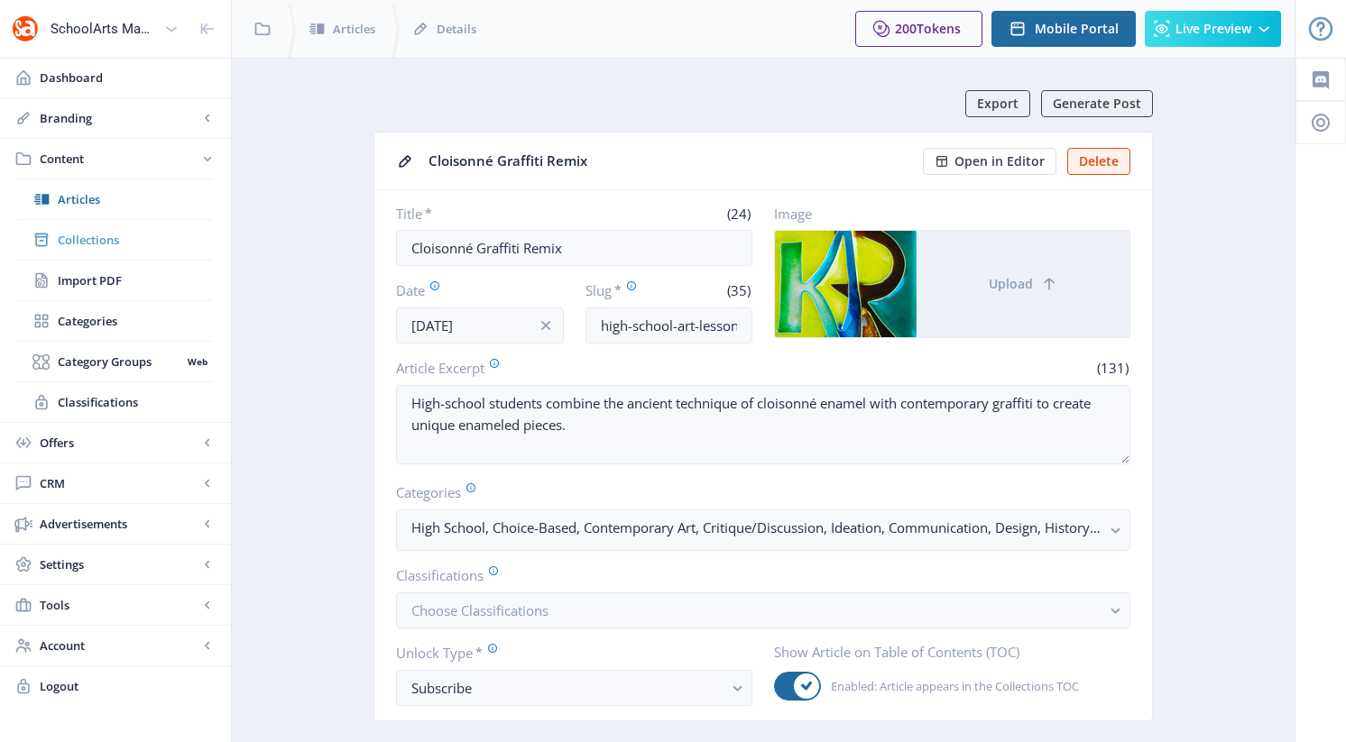
click at [101, 242] on span "Collections" at bounding box center [135, 240] width 155 height 18
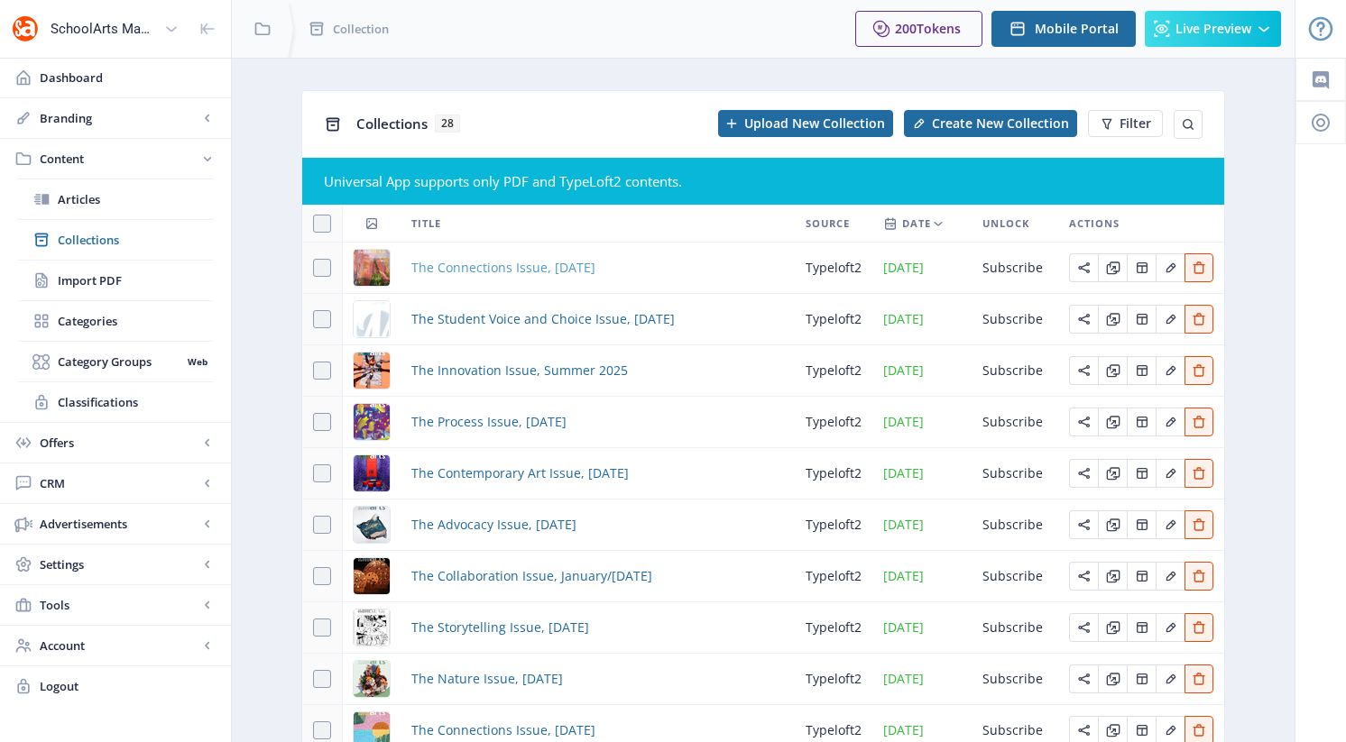
click at [484, 270] on span "The Connections Issue, [DATE]" at bounding box center [503, 268] width 184 height 22
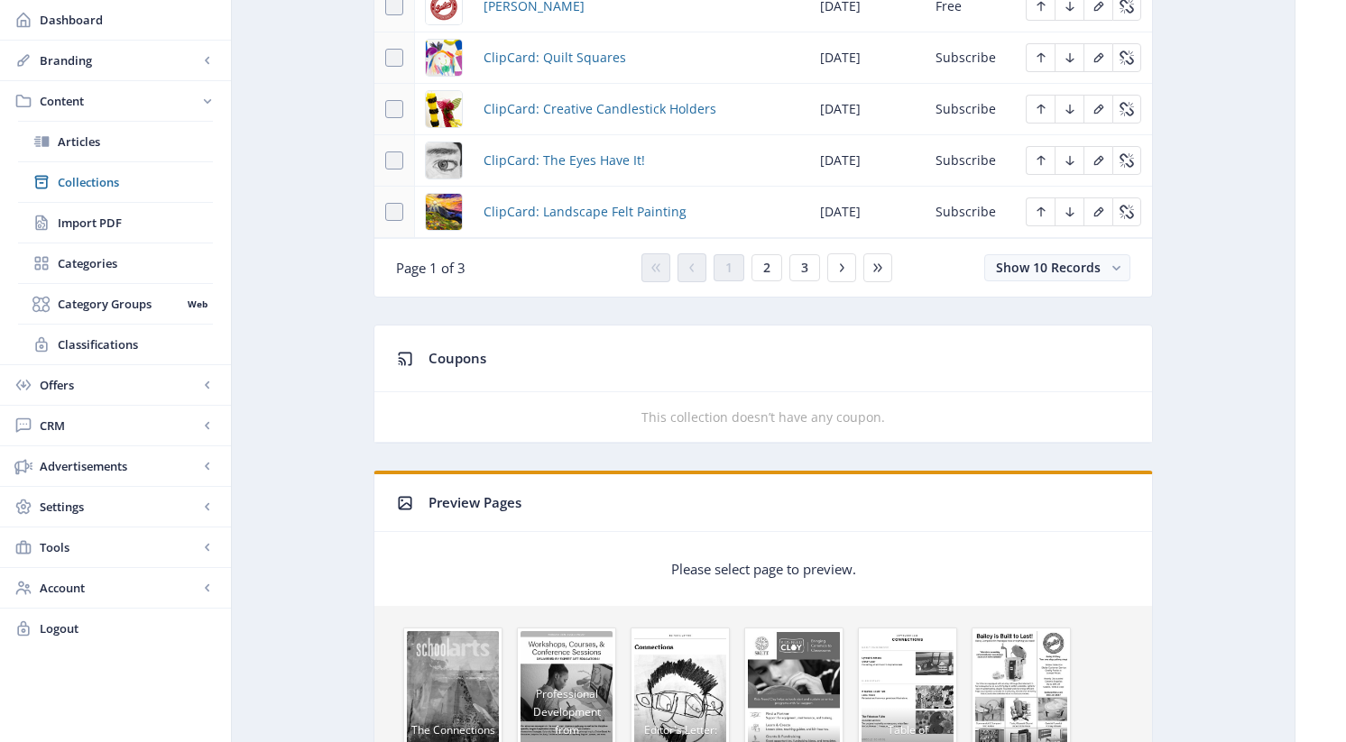
scroll to position [1206, 0]
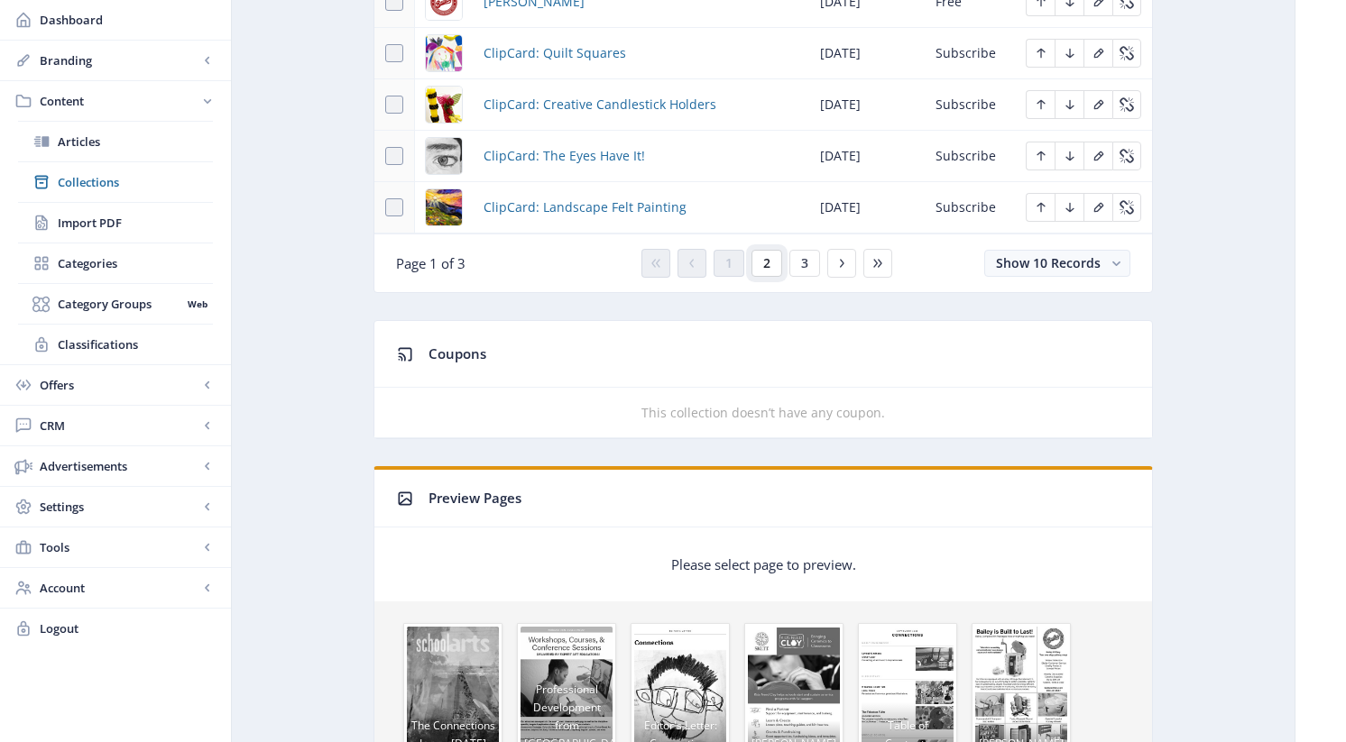
click at [772, 266] on button "2" at bounding box center [766, 263] width 31 height 27
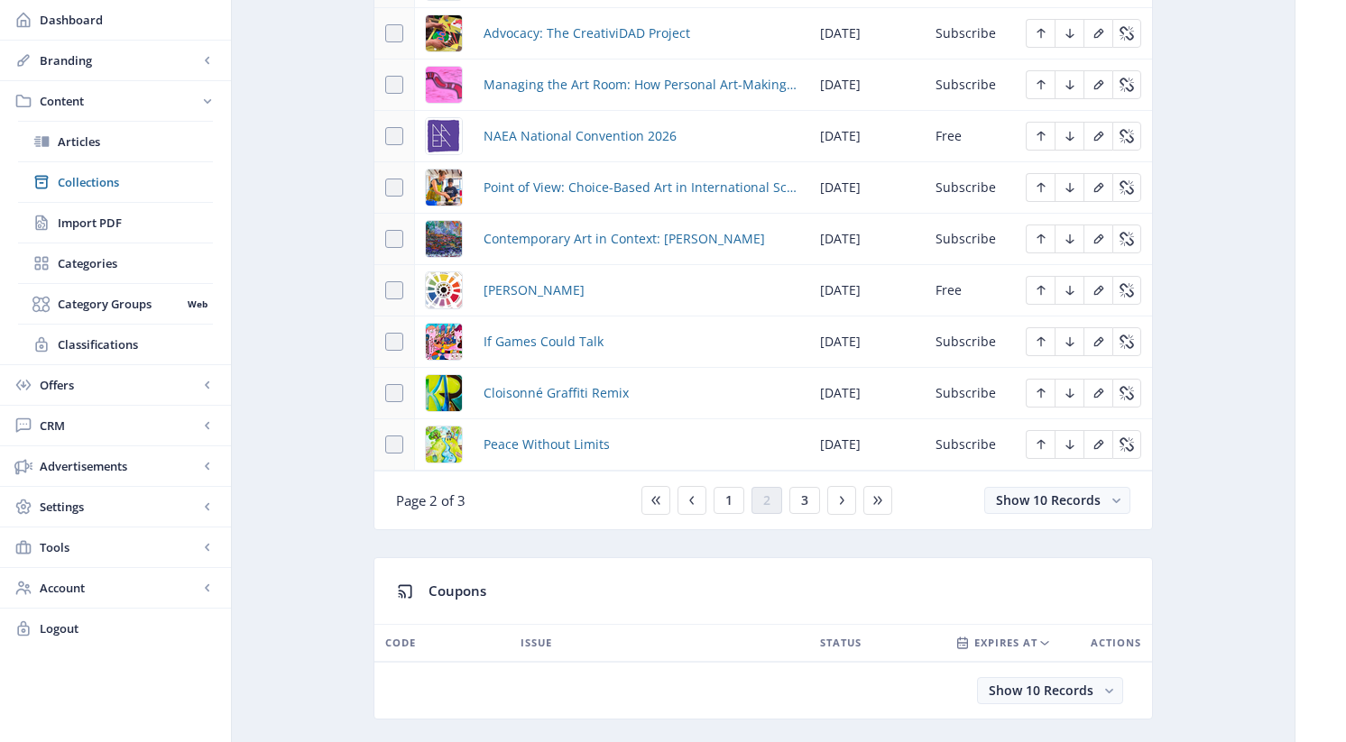
scroll to position [935, 0]
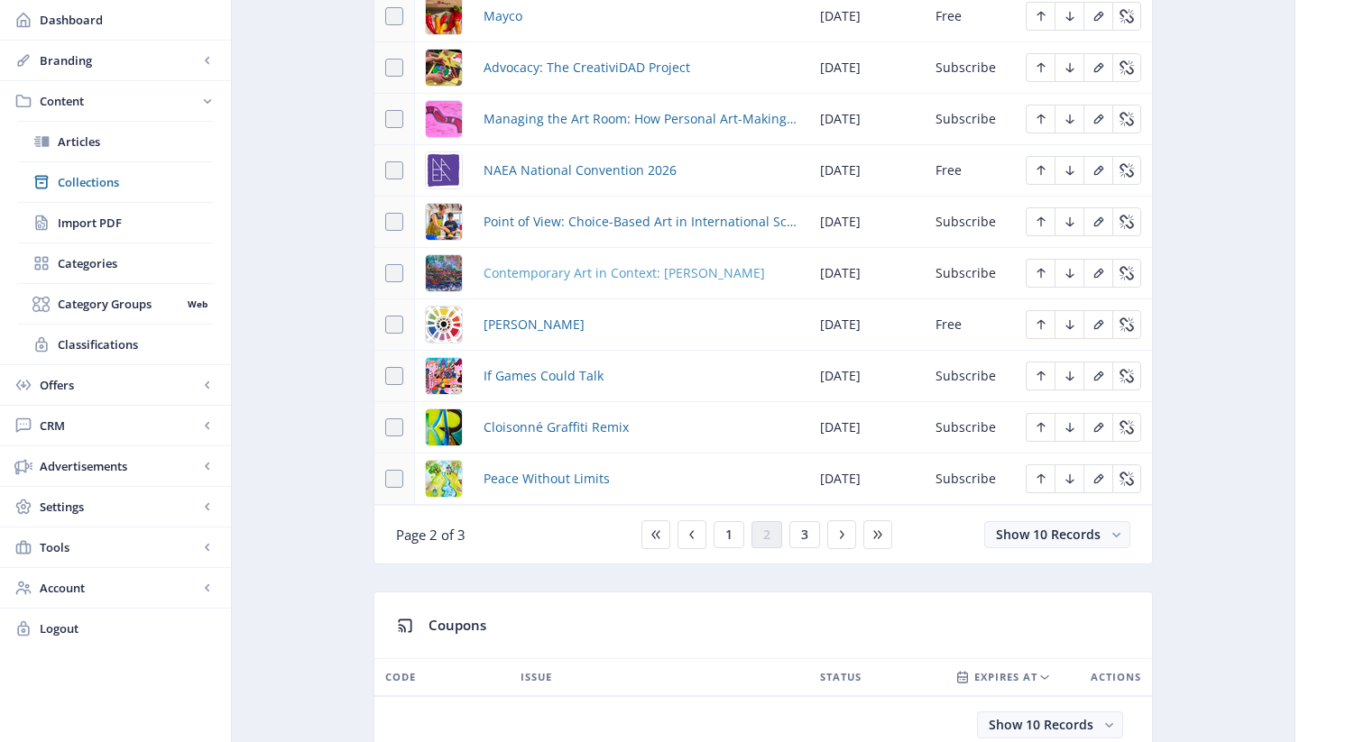
click at [649, 272] on span "Contemporary Art in Context: [PERSON_NAME]" at bounding box center [624, 274] width 281 height 22
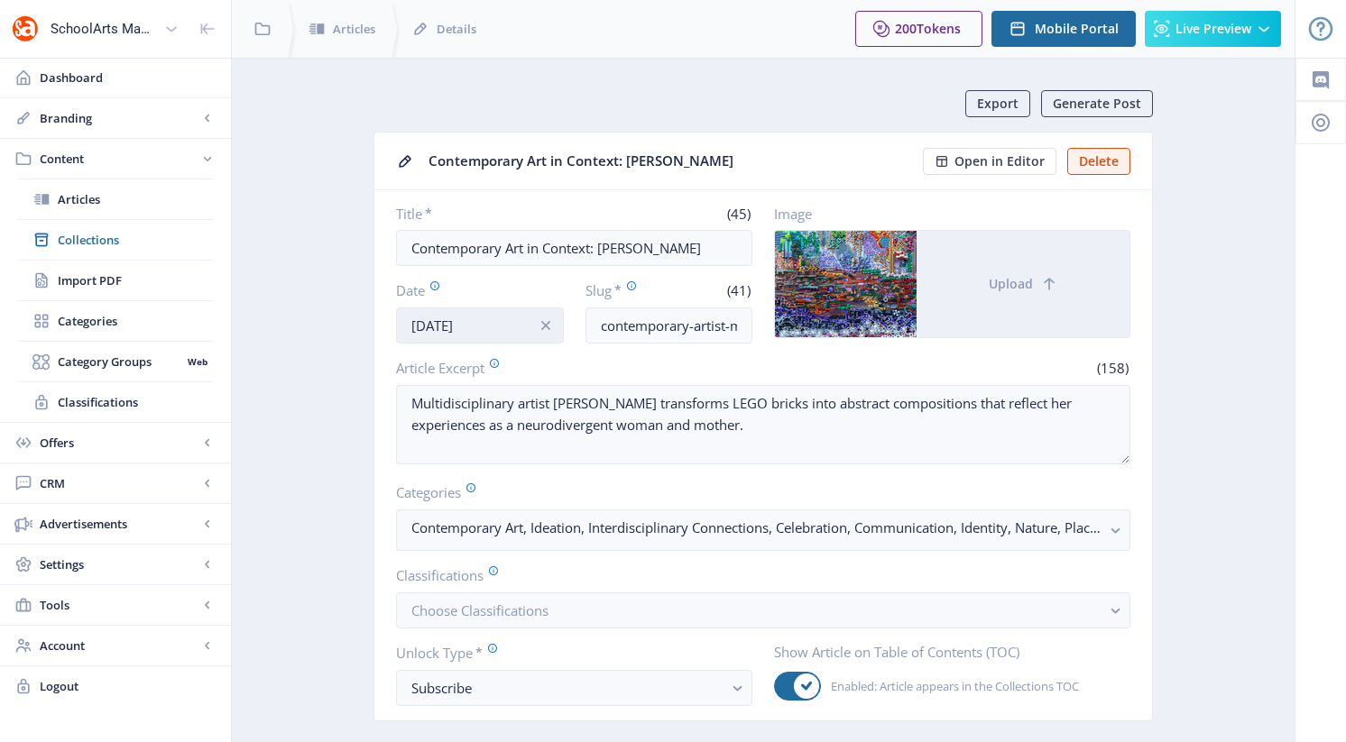
click at [443, 330] on input "[DATE]" at bounding box center [480, 326] width 168 height 36
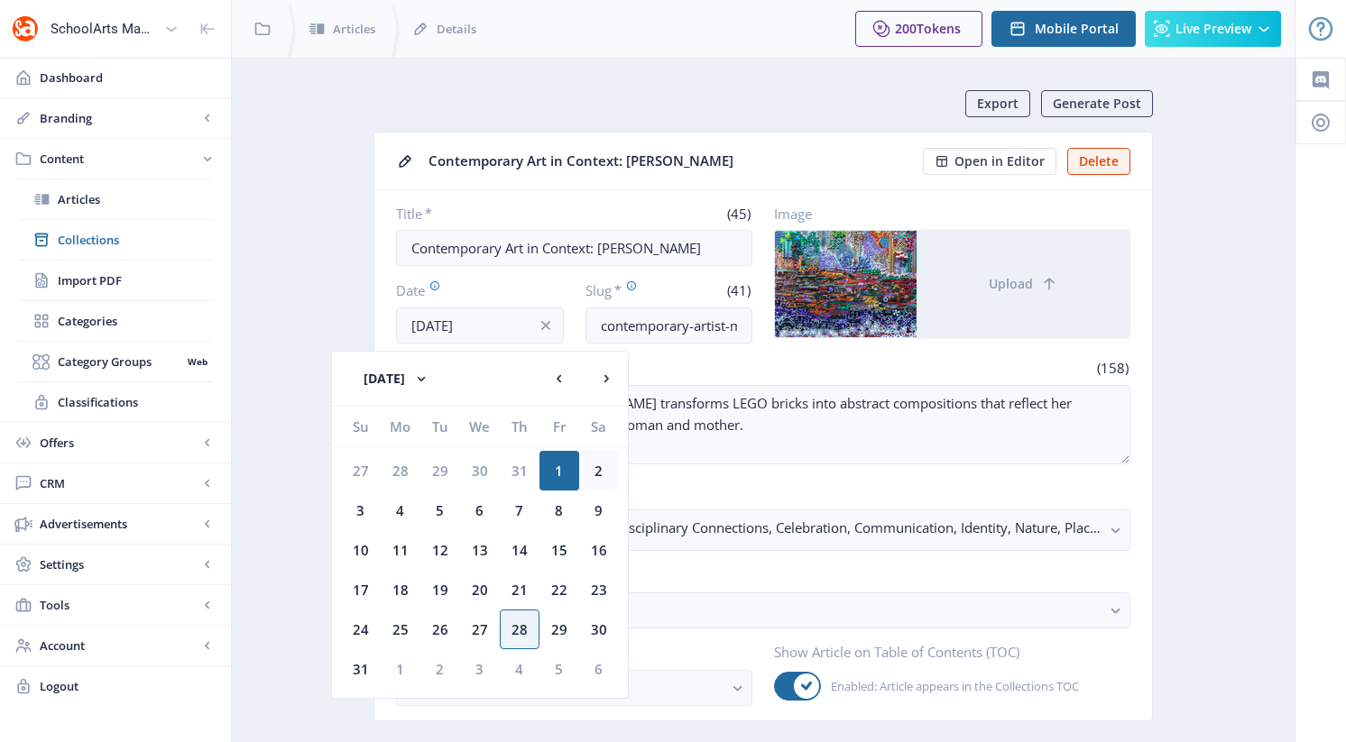
click at [603, 465] on div "2" at bounding box center [599, 471] width 40 height 40
type input "[DATE]"
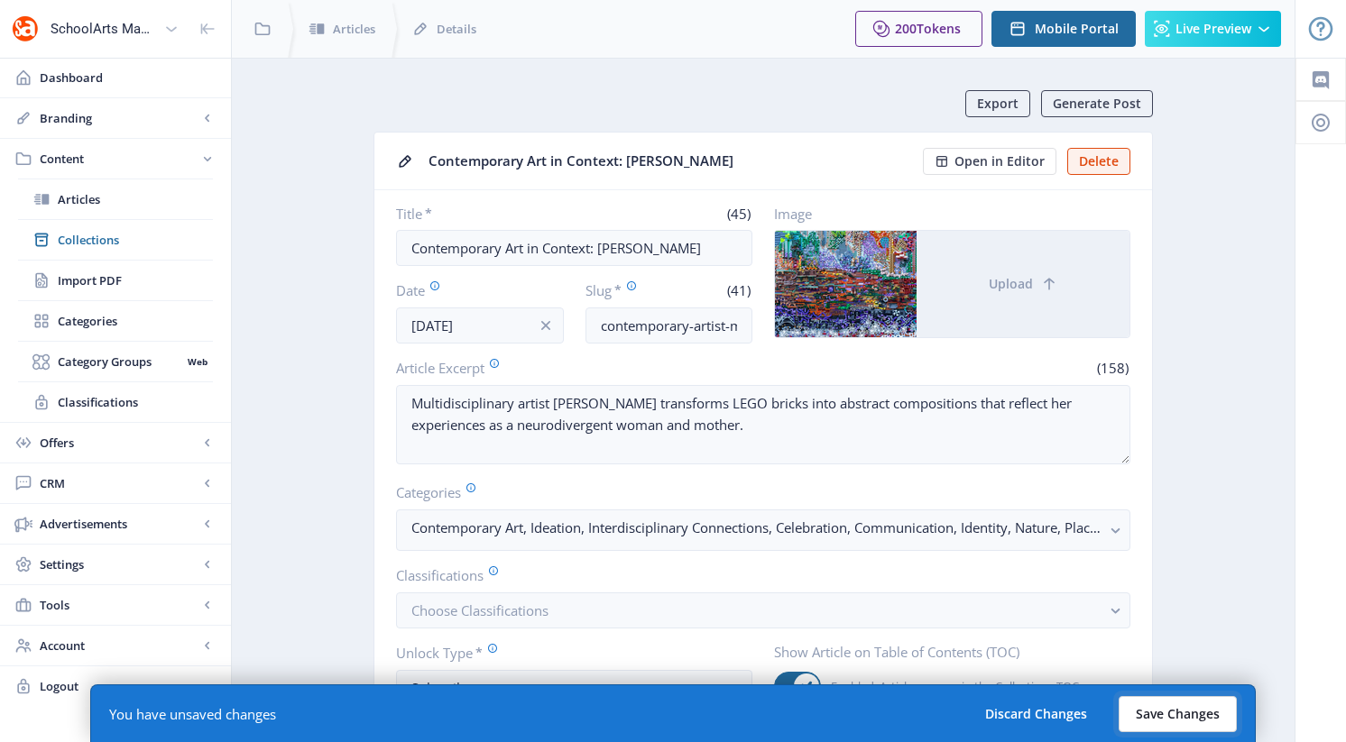
click at [1148, 714] on button "Save Changes" at bounding box center [1178, 714] width 118 height 36
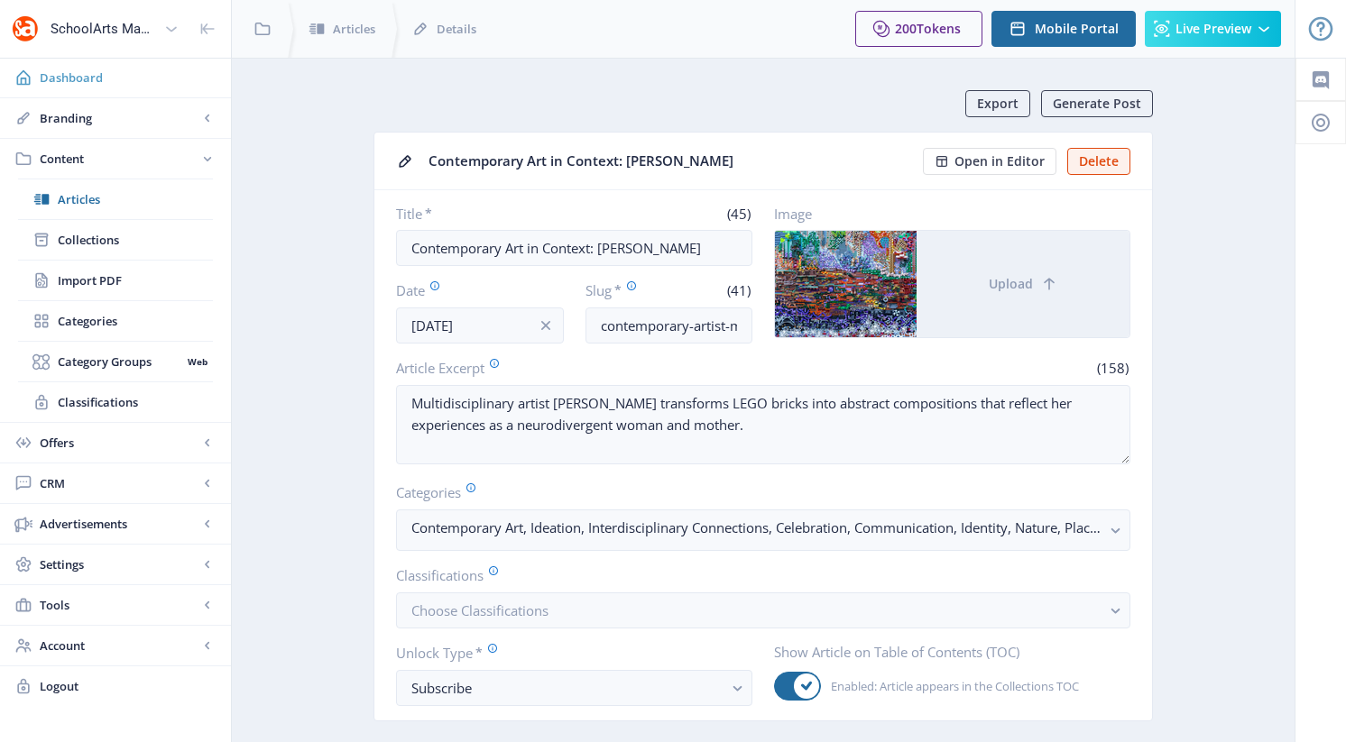
click at [63, 69] on span "Dashboard" at bounding box center [128, 78] width 177 height 18
